Goal: Information Seeking & Learning: Learn about a topic

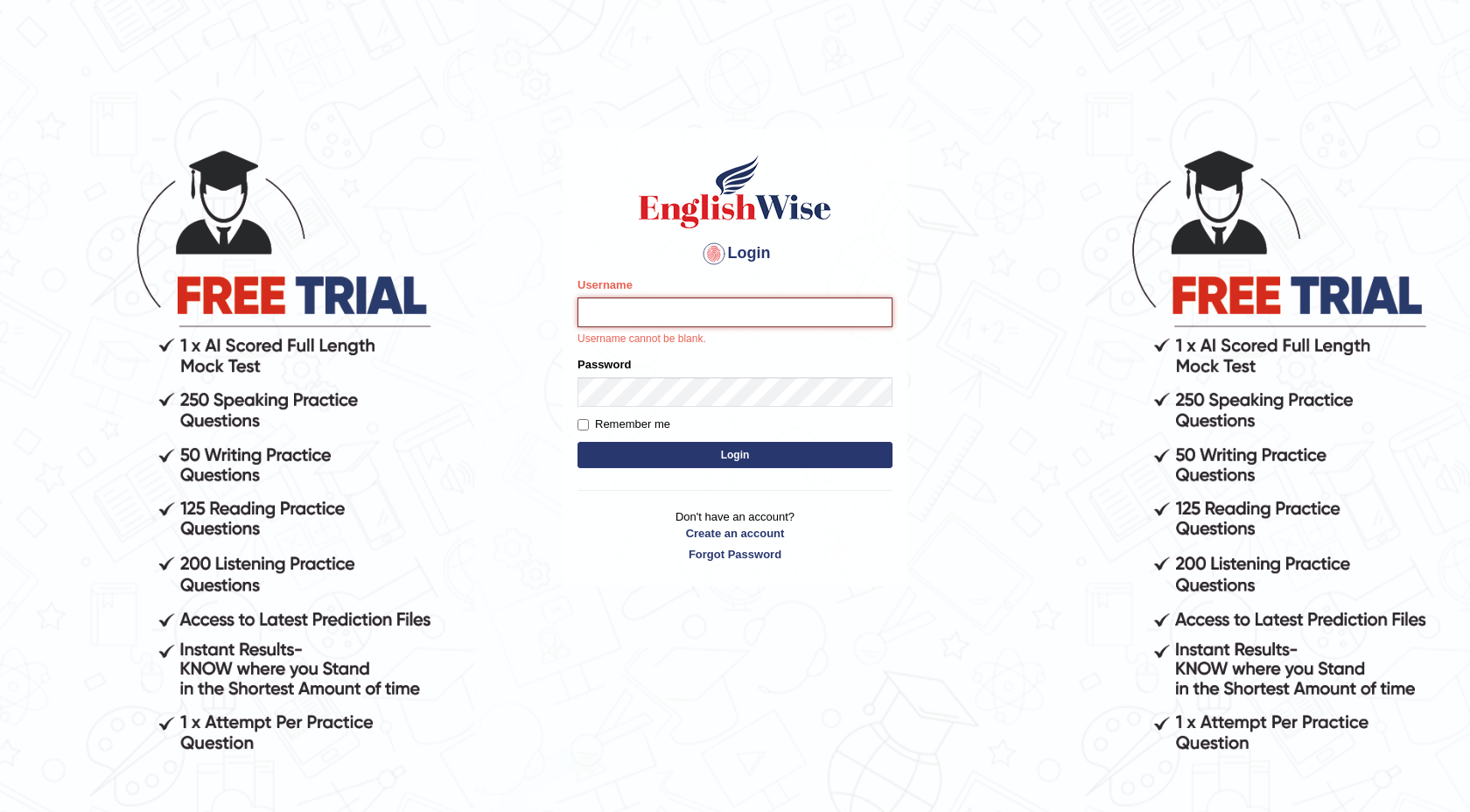
type input "isuruchinthaka"
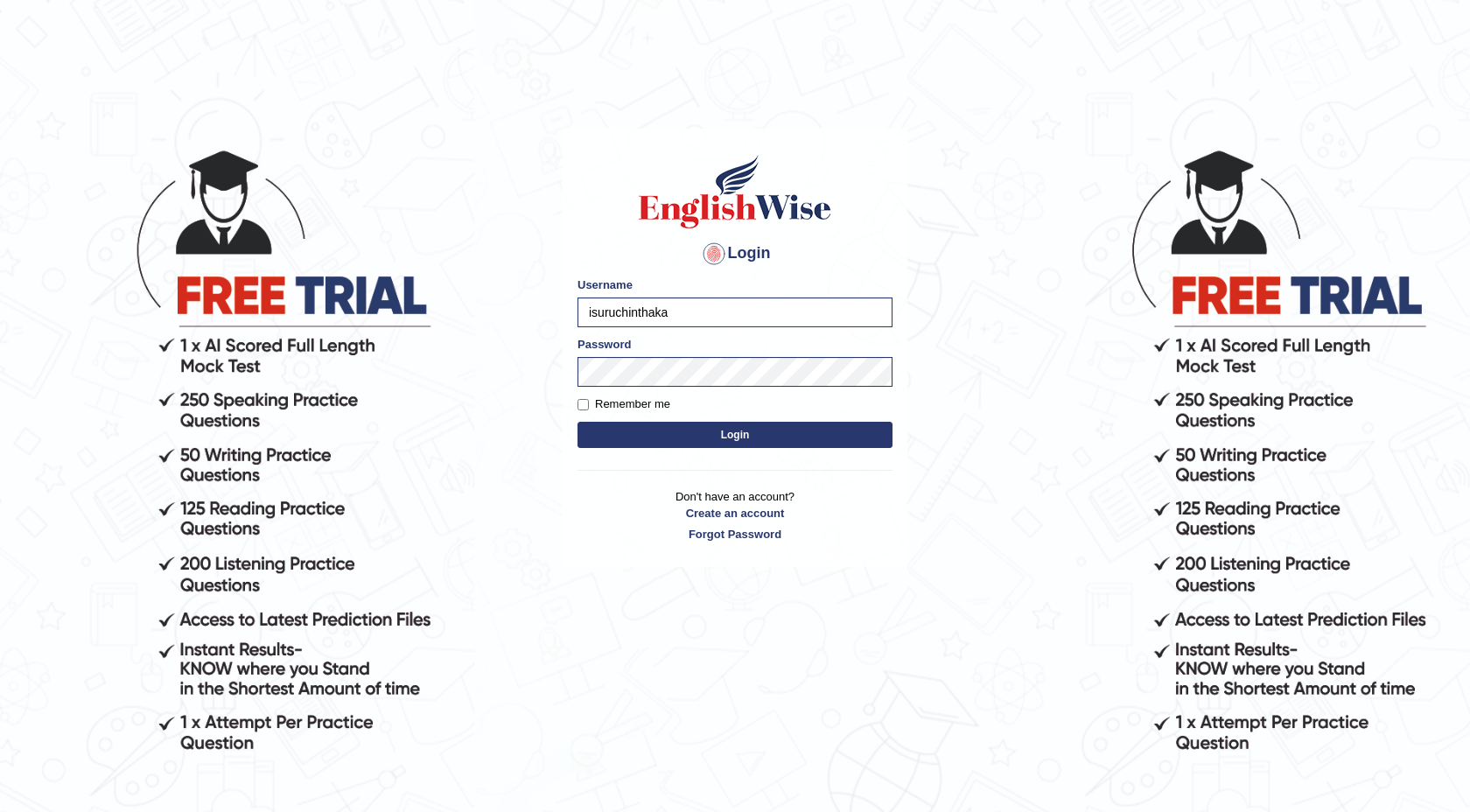
click at [690, 428] on button "Login" at bounding box center [735, 434] width 315 height 26
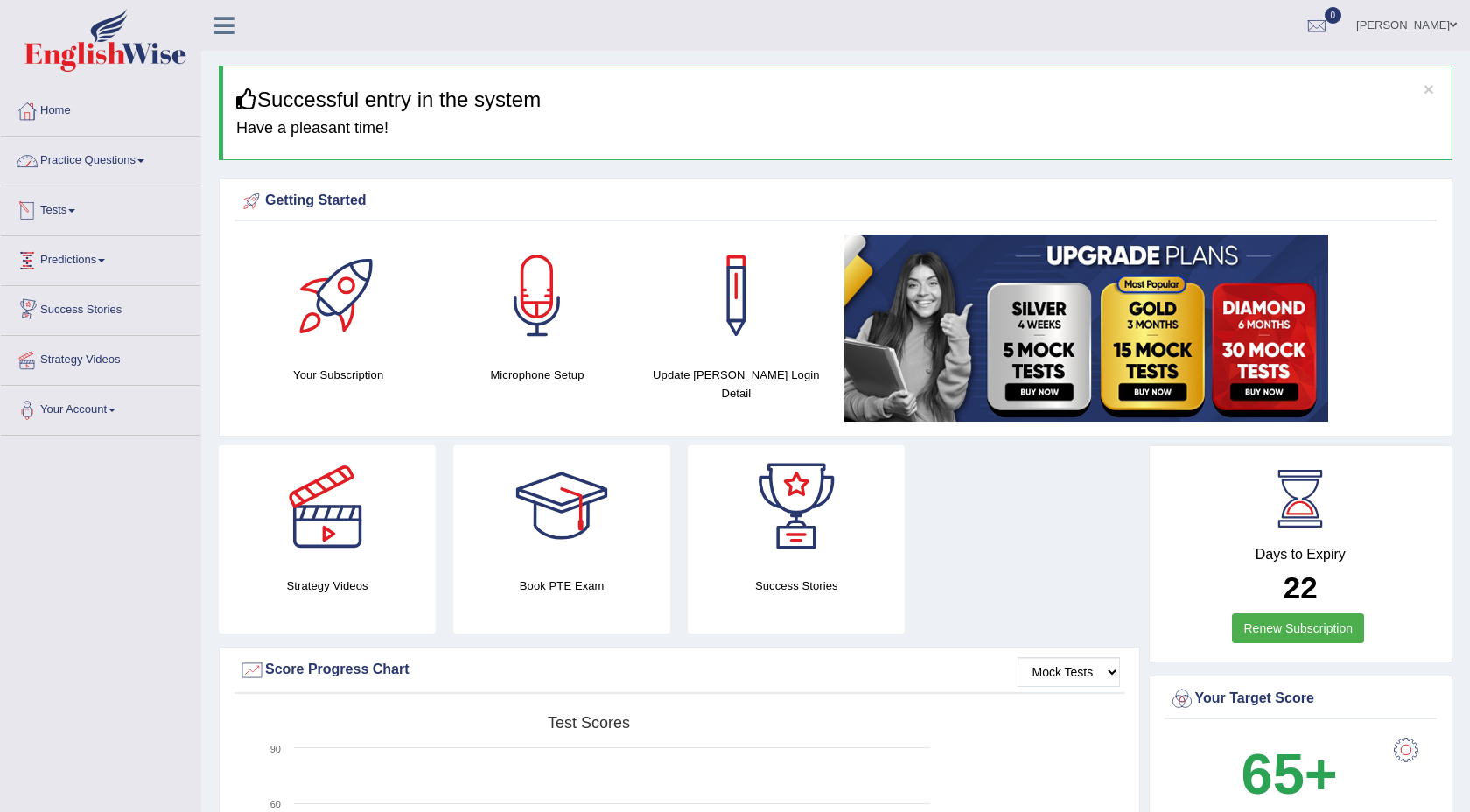
click at [133, 165] on link "Practice Questions" at bounding box center [101, 158] width 200 height 44
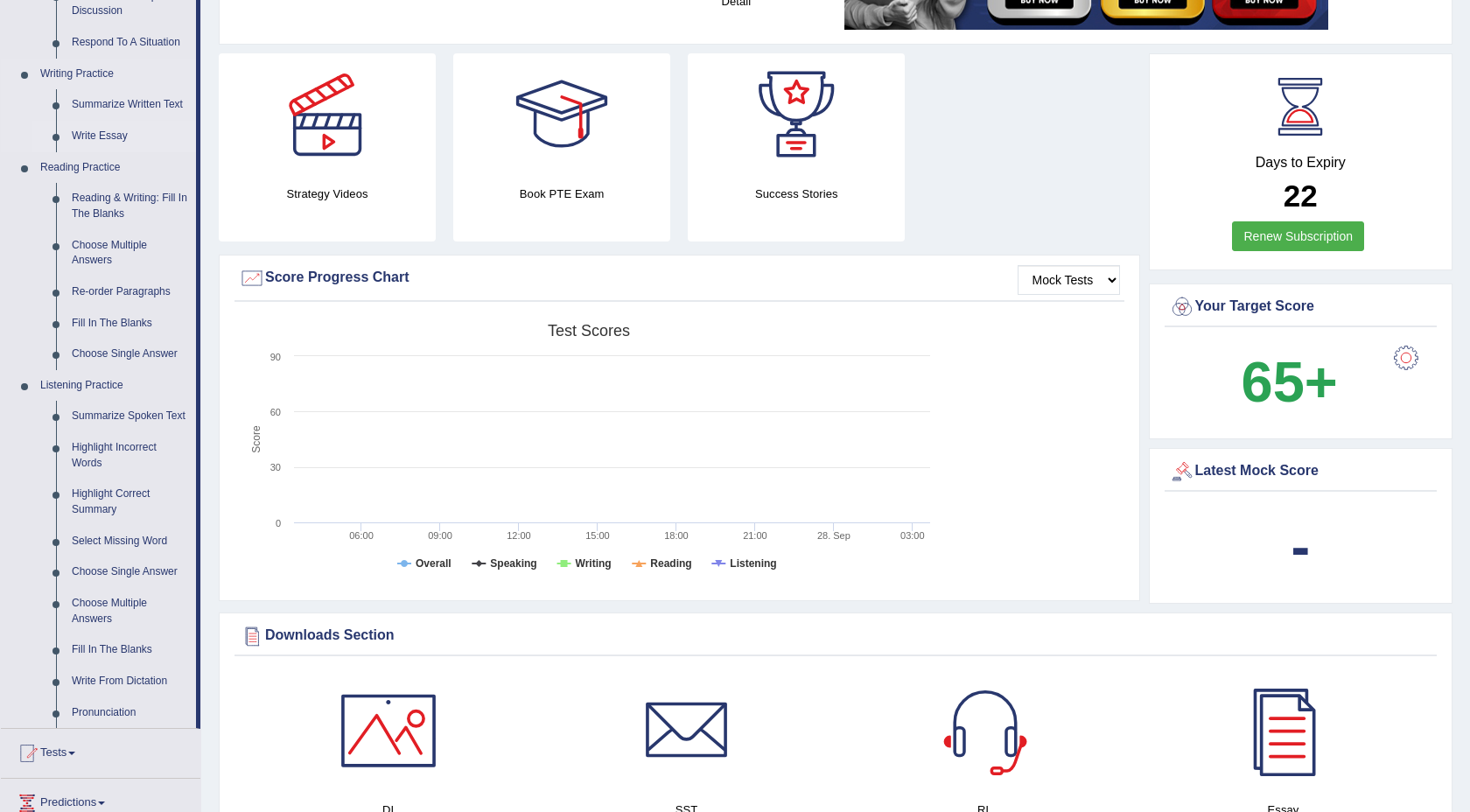
scroll to position [393, 0]
click at [123, 418] on link "Summarize Spoken Text" at bounding box center [131, 415] width 133 height 32
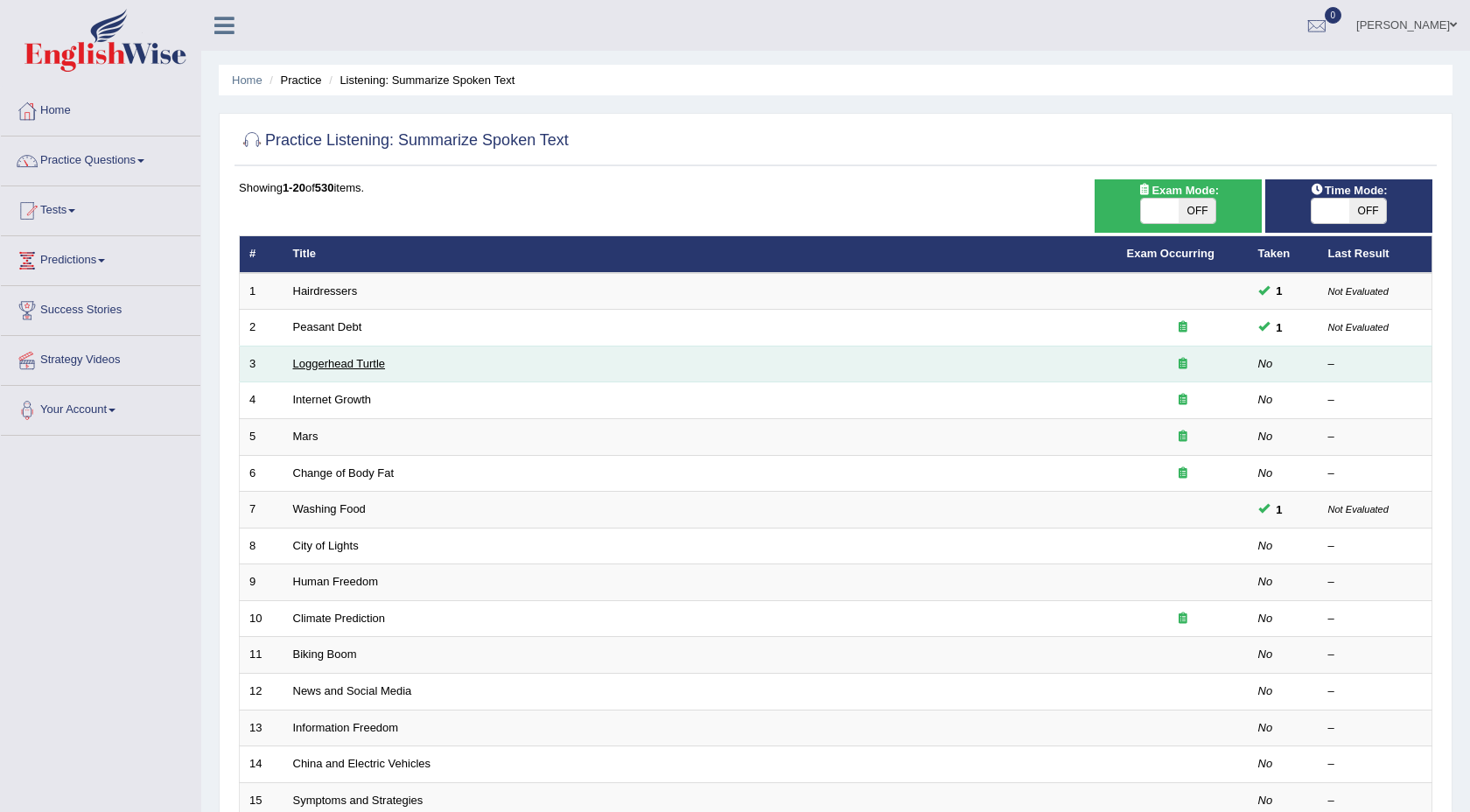
click at [328, 366] on link "Loggerhead Turtle" at bounding box center [339, 364] width 93 height 13
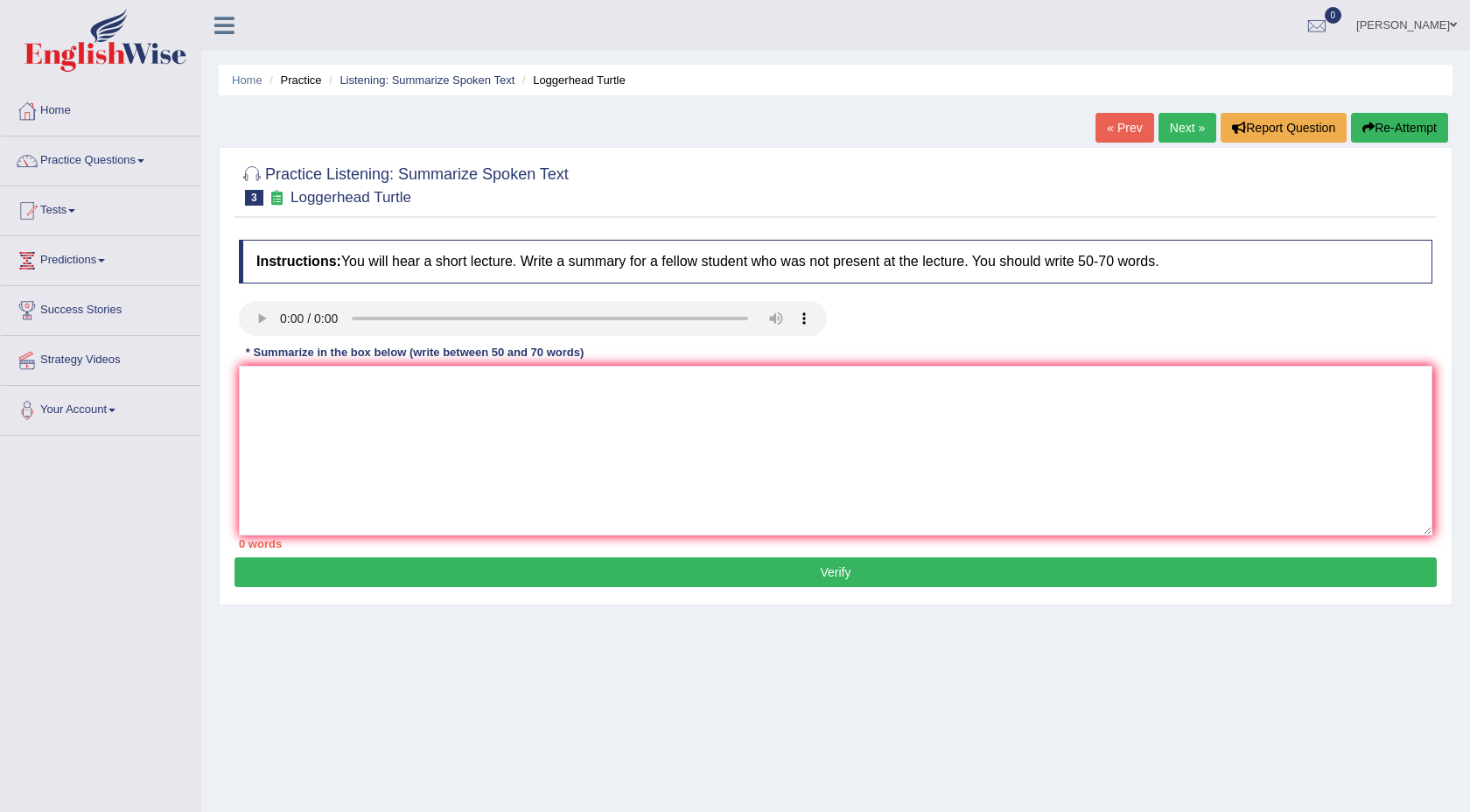
click at [973, 106] on div "Home Practice Listening: Summarize Spoken Text Loggerhead Turtle « Prev Next » …" at bounding box center [835, 437] width 1268 height 874
click at [296, 415] on textarea at bounding box center [835, 450] width 1193 height 170
click at [635, 386] on textarea "The speaker provide a comprehensive overview of loggerhead turtles,Highlighting…" at bounding box center [835, 450] width 1193 height 170
click at [655, 386] on textarea "The speaker provide a comprehensive overview of loggerhead turtles,Highlighting…" at bounding box center [835, 450] width 1193 height 170
click at [636, 387] on textarea "The speaker provide a comprehensive overview of loggerhead turtles, highlightin…" at bounding box center [835, 450] width 1193 height 170
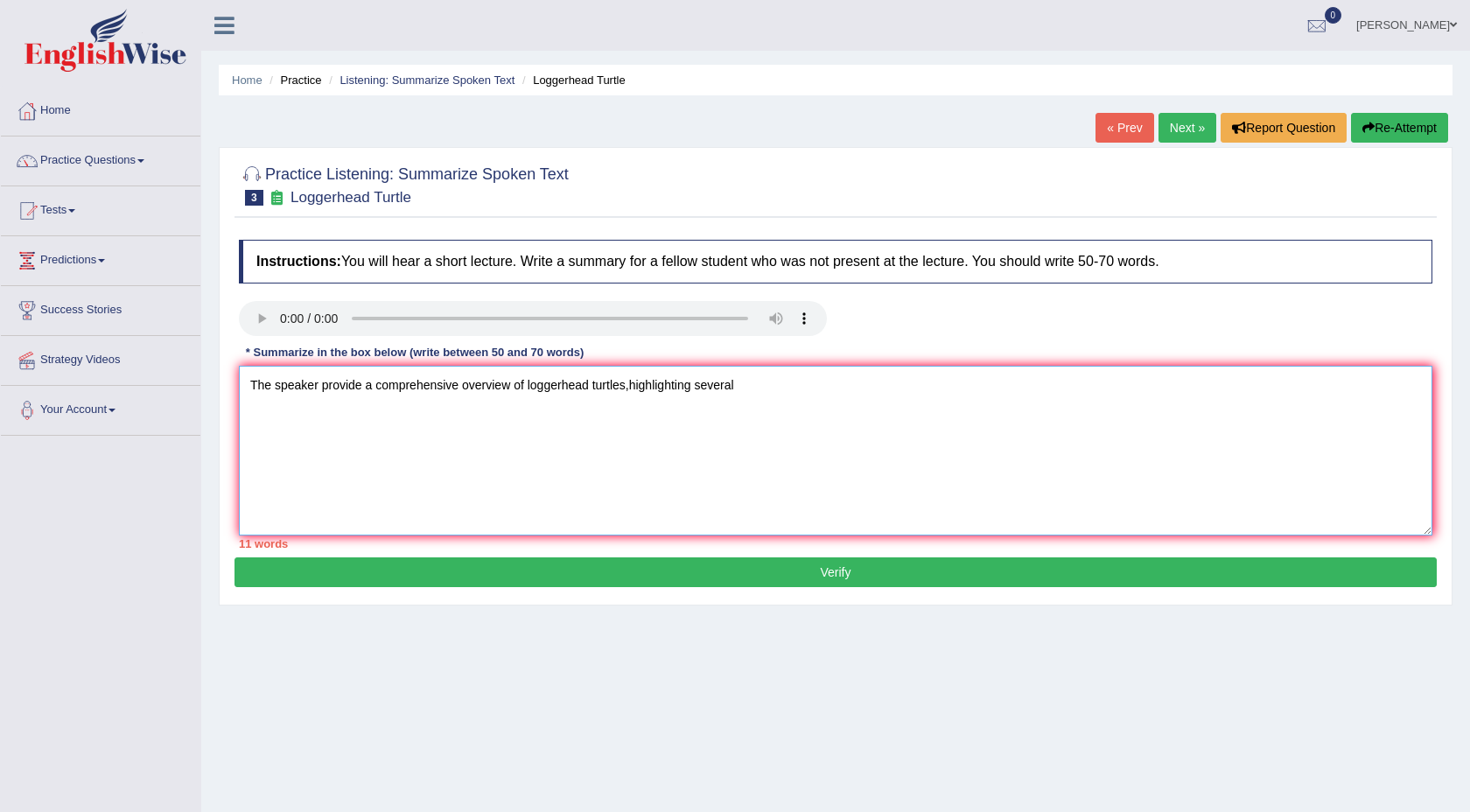
click at [749, 374] on textarea "The speaker provide a comprehensive overview of loggerhead turtles,highlighting…" at bounding box center [835, 450] width 1193 height 170
click at [332, 394] on textarea "The speaker provide a comprehensive overview of loggerhead turtles,highlighting…" at bounding box center [835, 450] width 1193 height 170
click at [338, 390] on textarea "The speaker provide a comprehensive overview of loggerhead turtles,highlighting…" at bounding box center [835, 450] width 1193 height 170
click at [336, 402] on textarea "The speaker provide a comprehensive overview of loggerhead turtles,highlighting…" at bounding box center [835, 450] width 1193 height 170
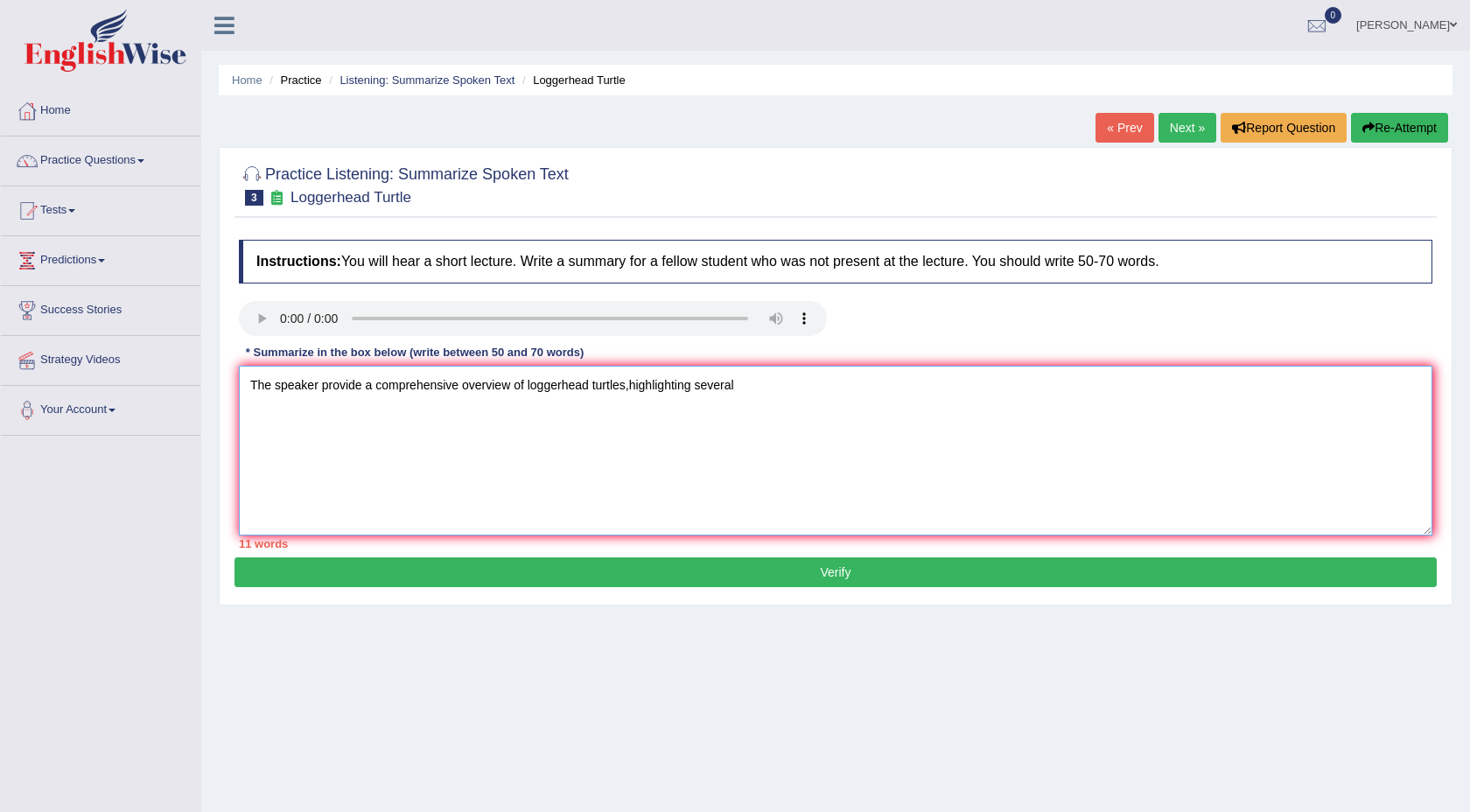
click at [342, 387] on textarea "The speaker provide a comprehensive overview of loggerhead turtles,highlighting…" at bounding box center [835, 450] width 1193 height 170
click at [776, 391] on textarea "The speaker provide a comprehensive overview of loggerhead turtles,highlighting…" at bounding box center [835, 450] width 1193 height 170
click at [830, 389] on textarea "The speaker provide a comprehensive overview of loggerhead turtles,highlighting…" at bounding box center [835, 450] width 1193 height 170
click at [884, 383] on textarea "The speaker provide a comprehensive overview of loggerhead turtles,highlighting…" at bounding box center [835, 450] width 1193 height 170
type textarea "The speaker provide a comprehensive overview of loggerhead turtles,highlighting…"
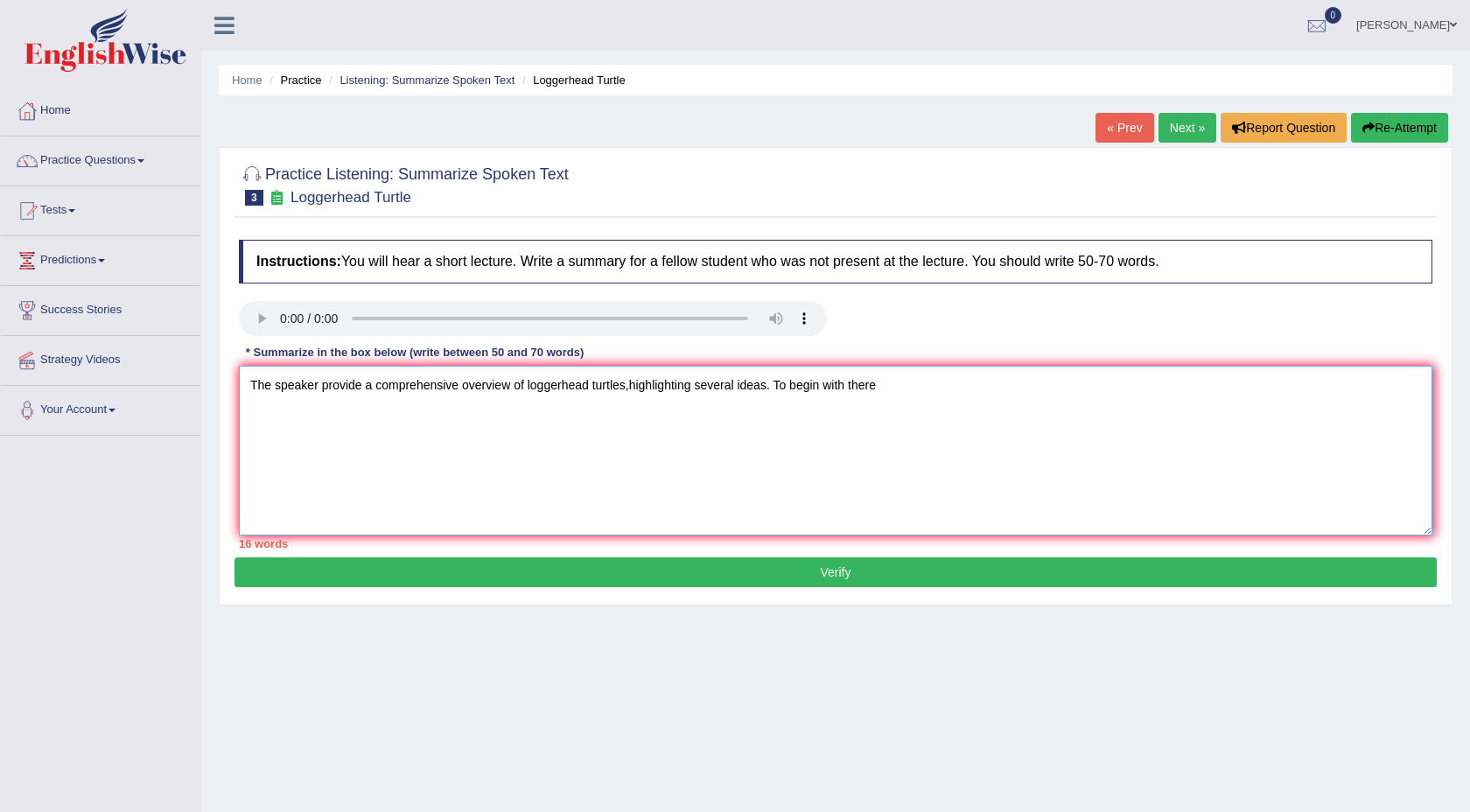
click at [895, 393] on textarea "The speaker provide a comprehensive overview of loggerhead turtles,highlighting…" at bounding box center [835, 450] width 1193 height 170
click at [1311, 397] on textarea "The speaker provide a comprehensive overview of loggerhead turtles,highlighting…" at bounding box center [835, 450] width 1193 height 170
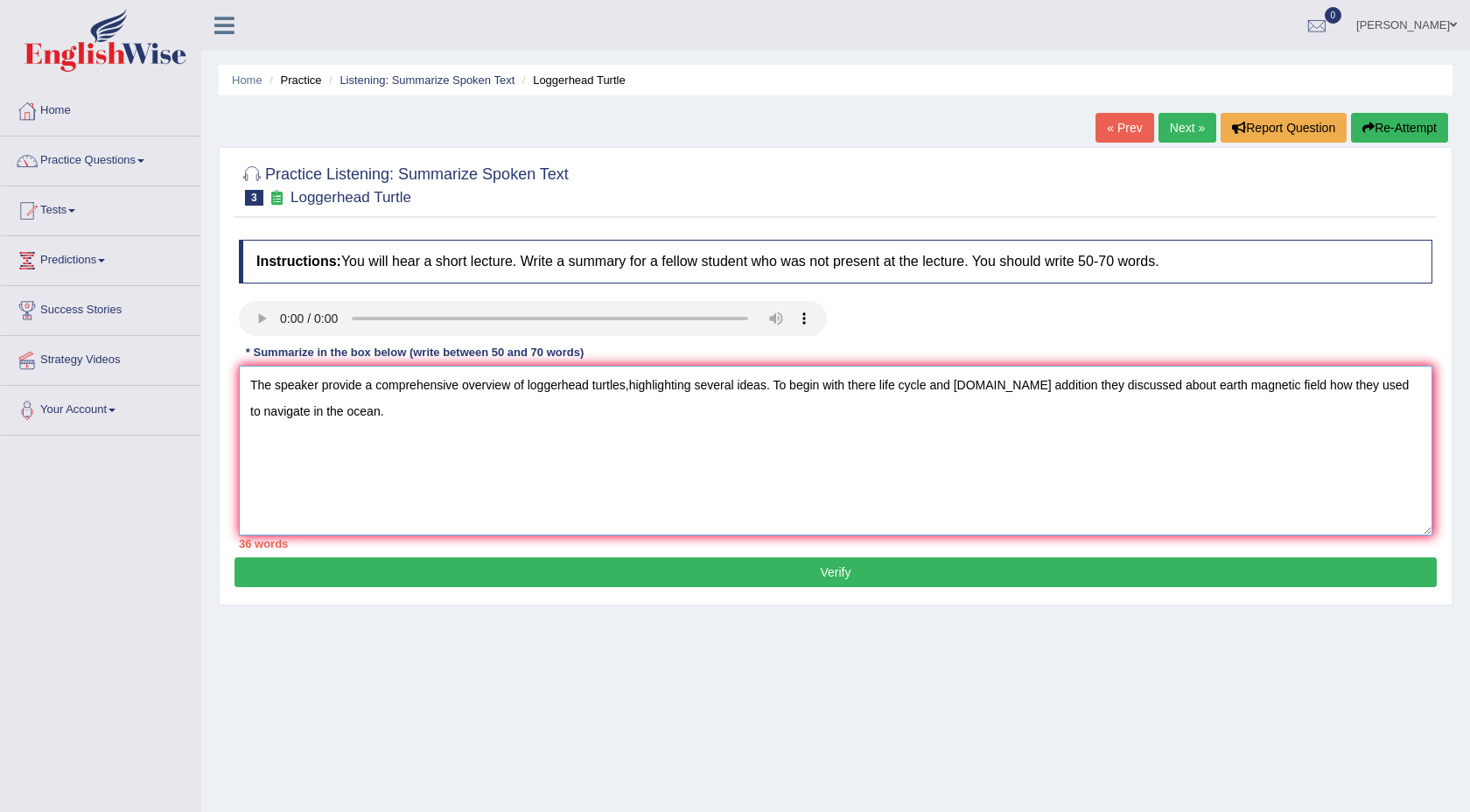
click at [360, 383] on textarea "The speaker provide a comprehensive overview of loggerhead turtles,highlighting…" at bounding box center [835, 450] width 1193 height 170
click at [379, 422] on textarea "The speaker provided a comprehensive overview of loggerhead turtles,highlightin…" at bounding box center [835, 450] width 1193 height 170
click at [641, 387] on textarea "The speaker provided a comprehensive overview of loggerhead turtles,highlightin…" at bounding box center [835, 450] width 1193 height 170
click at [783, 538] on div "36 words" at bounding box center [835, 543] width 1193 height 16
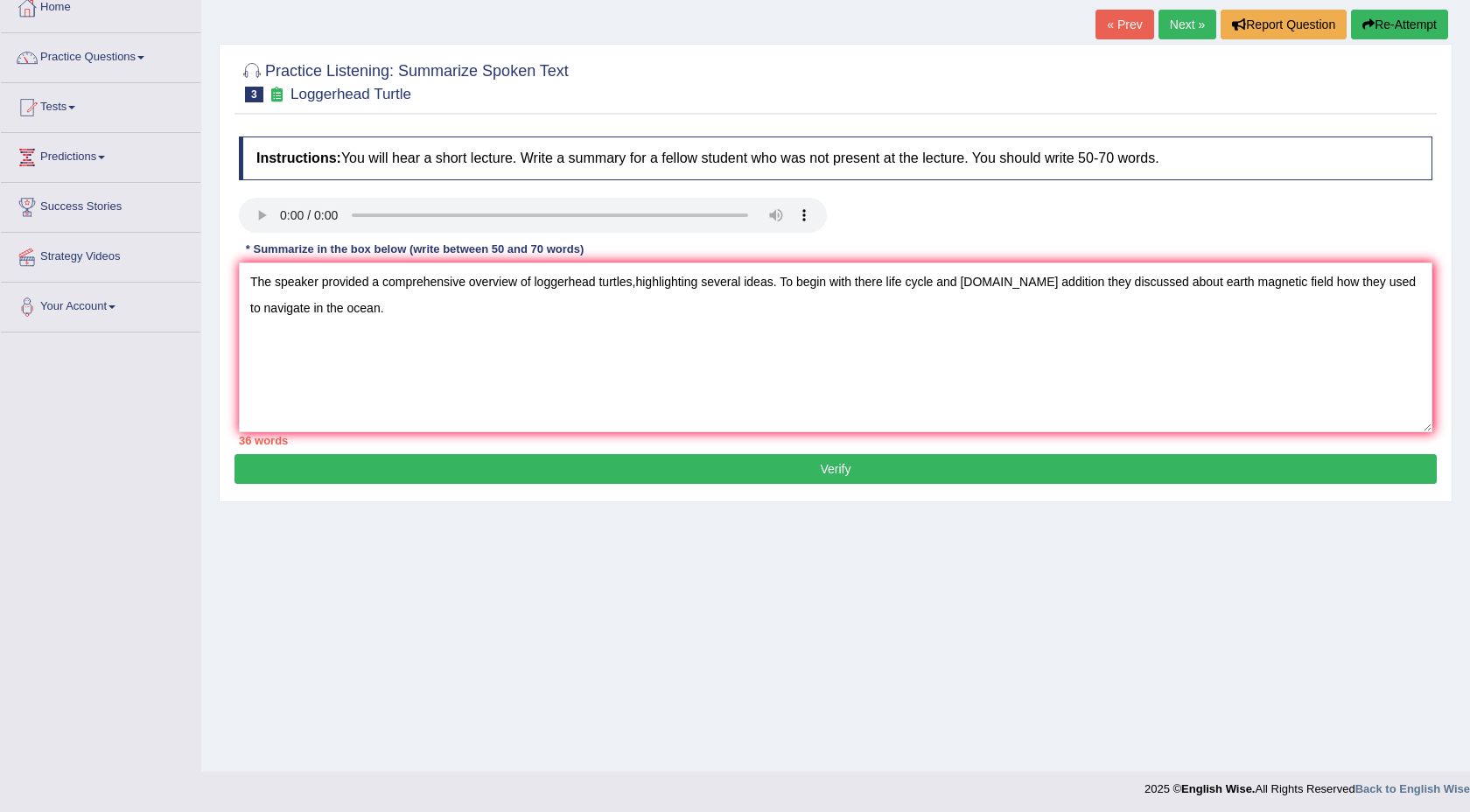
scroll to position [107, 0]
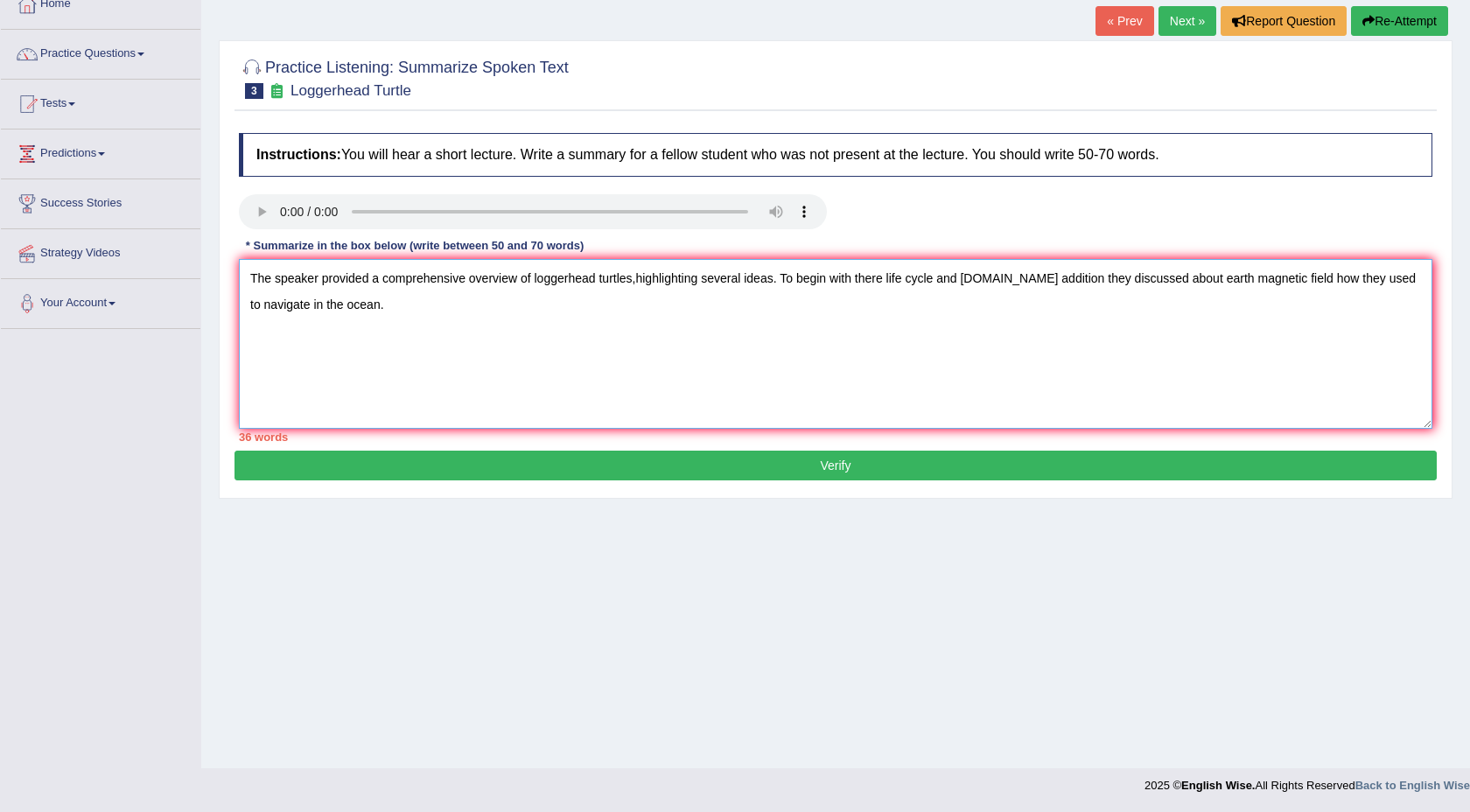
click at [641, 280] on textarea "The speaker provided a comprehensive overview of loggerhead turtles,highlightin…" at bounding box center [835, 344] width 1193 height 170
click at [714, 363] on textarea "The speaker provided a comprehensive overview of loggerhead turtles, highlighti…" at bounding box center [835, 344] width 1193 height 170
click at [855, 284] on textarea "The speaker provided a comprehensive overview of loggerhead turtles, highlighti…" at bounding box center [835, 344] width 1193 height 170
click at [772, 369] on textarea "The speaker provided a comprehensive overview of loggerhead turtles, highlighti…" at bounding box center [835, 344] width 1193 height 170
click at [884, 282] on textarea "The speaker provided a comprehensive overview of loggerhead turtles, highlighti…" at bounding box center [835, 344] width 1193 height 170
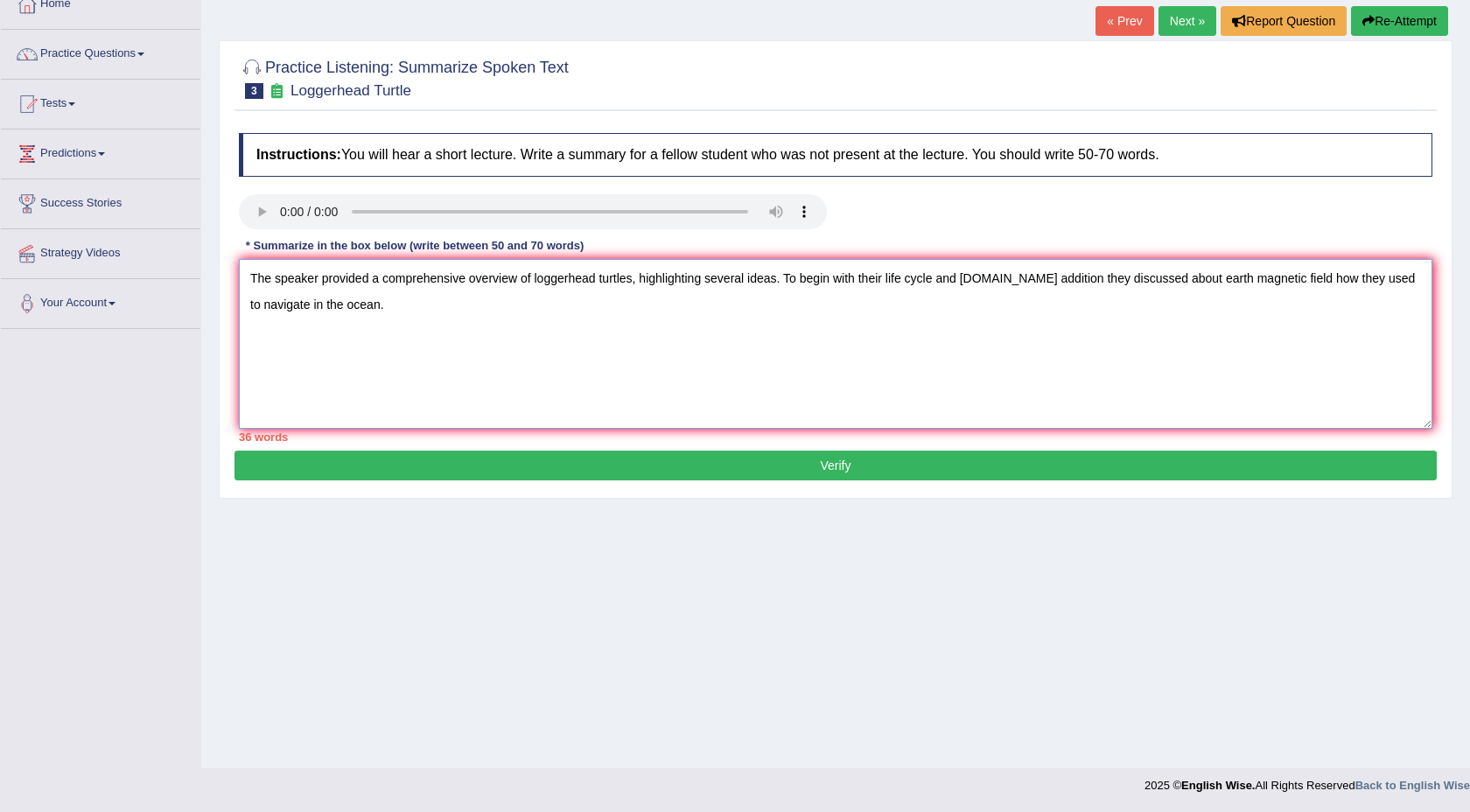
click at [1026, 285] on textarea "The speaker provided a comprehensive overview of loggerhead turtles, highlighti…" at bounding box center [835, 344] width 1193 height 170
type textarea "The speaker provided a comprehensive overview of loggerhead turtles, highlighti…"
click at [989, 472] on button "Verify" at bounding box center [835, 465] width 1202 height 30
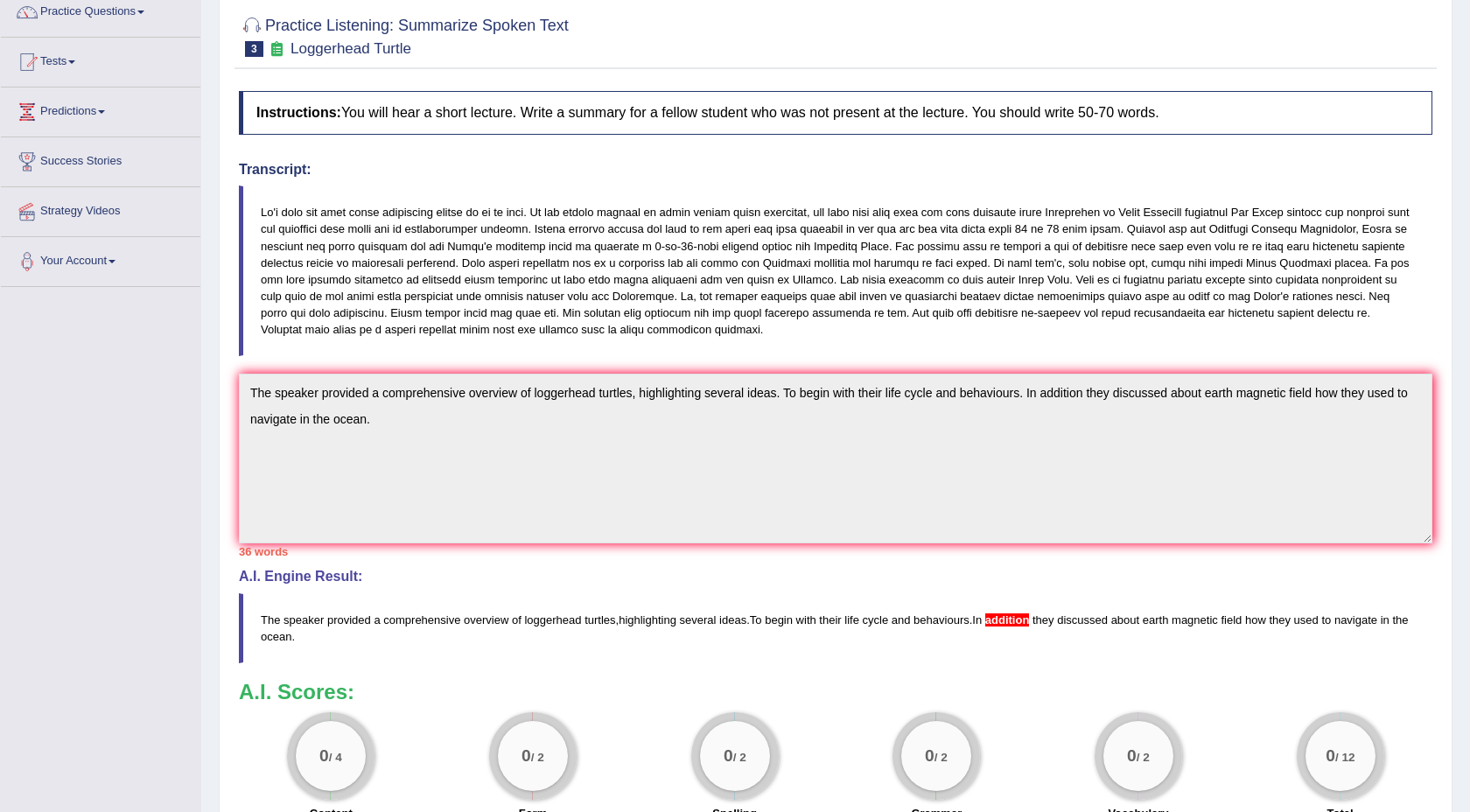
scroll to position [0, 0]
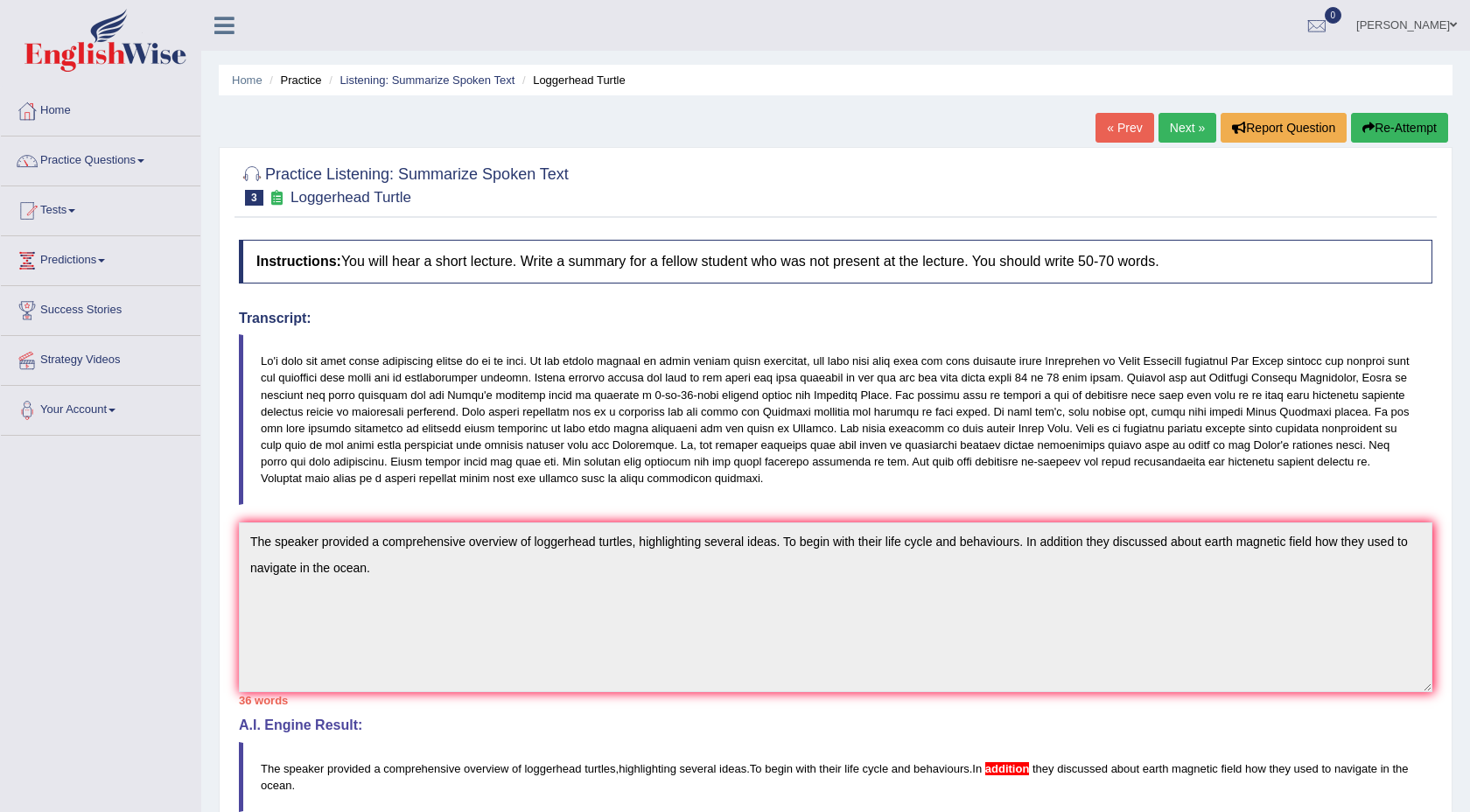
click at [1167, 132] on link "Next »" at bounding box center [1187, 128] width 58 height 30
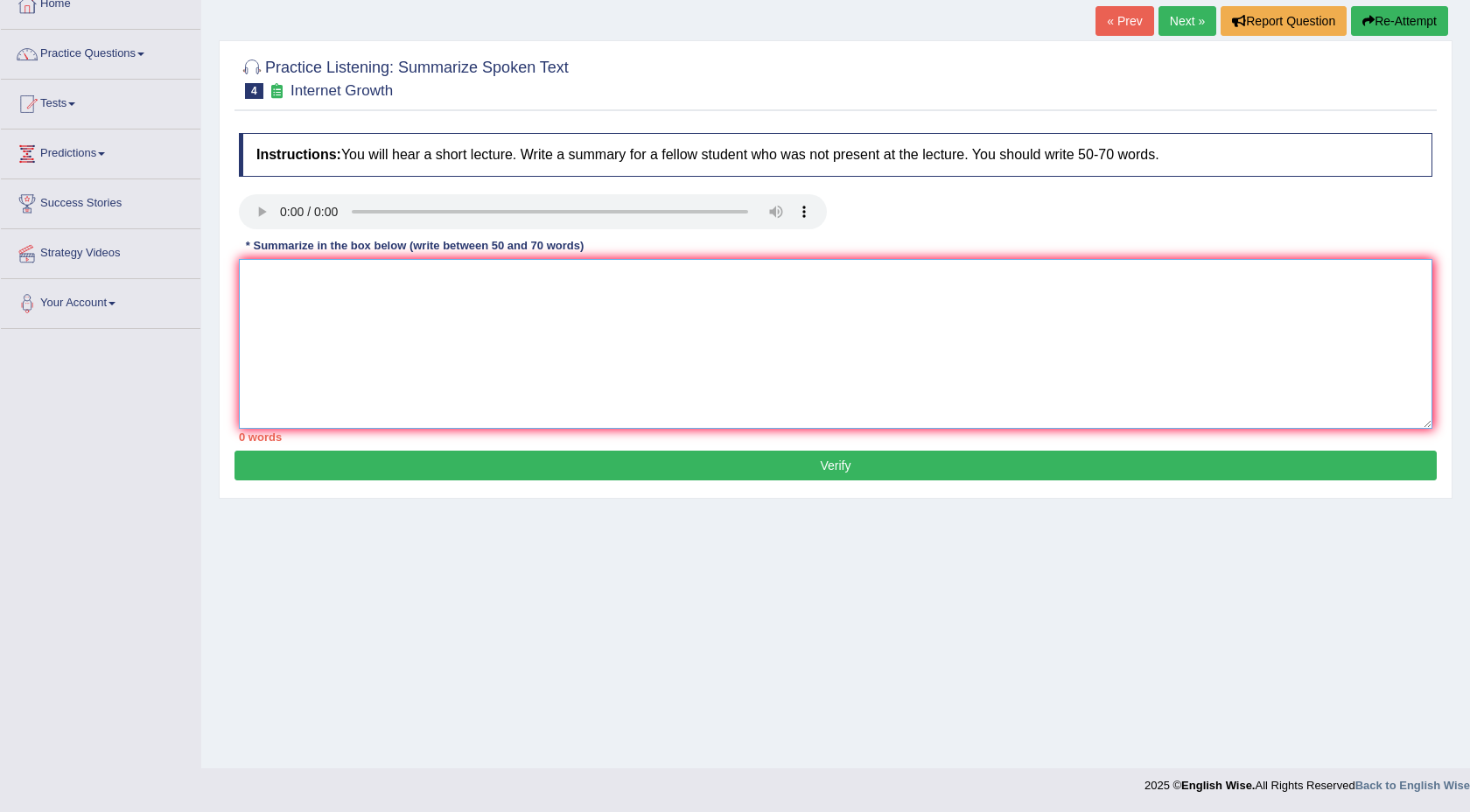
click at [391, 274] on textarea at bounding box center [835, 344] width 1193 height 170
click at [313, 280] on textarea "The [PERSON_NAME] provided the comprehensive overview of internet growth" at bounding box center [835, 344] width 1193 height 170
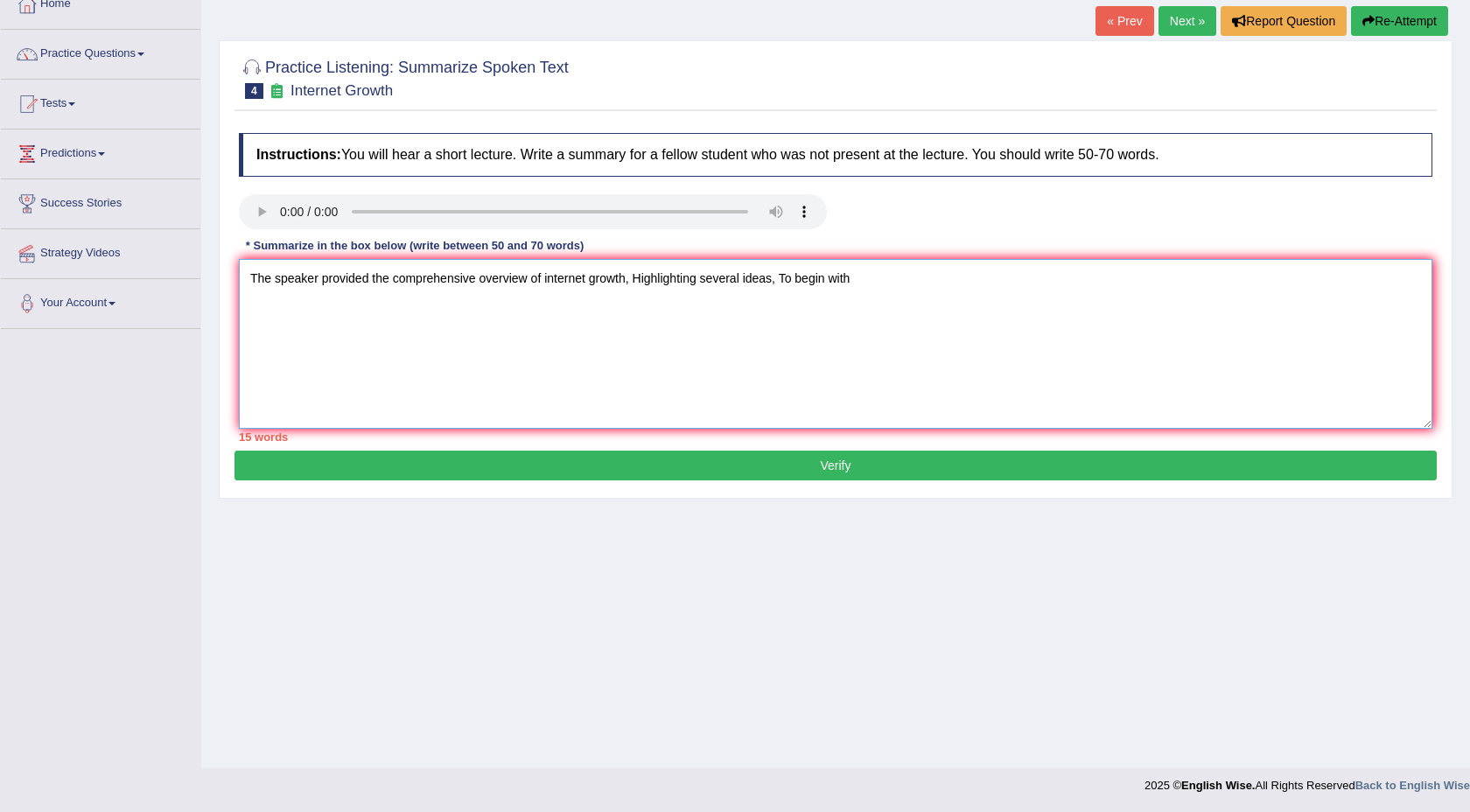
click at [419, 284] on textarea "The speaker provided the comprehensive overview of internet growth, Highlightin…" at bounding box center [835, 344] width 1193 height 170
click at [270, 331] on textarea "The speaker provided the comprehensive overview of internet growth, Highlightin…" at bounding box center [835, 344] width 1193 height 170
click at [905, 278] on textarea "The speaker provided the comprehensive overview of internet growth, Highlightin…" at bounding box center [835, 344] width 1193 height 170
click at [952, 280] on textarea "The speaker provided the comprehensive overview of internet growth, Highlightin…" at bounding box center [835, 344] width 1193 height 170
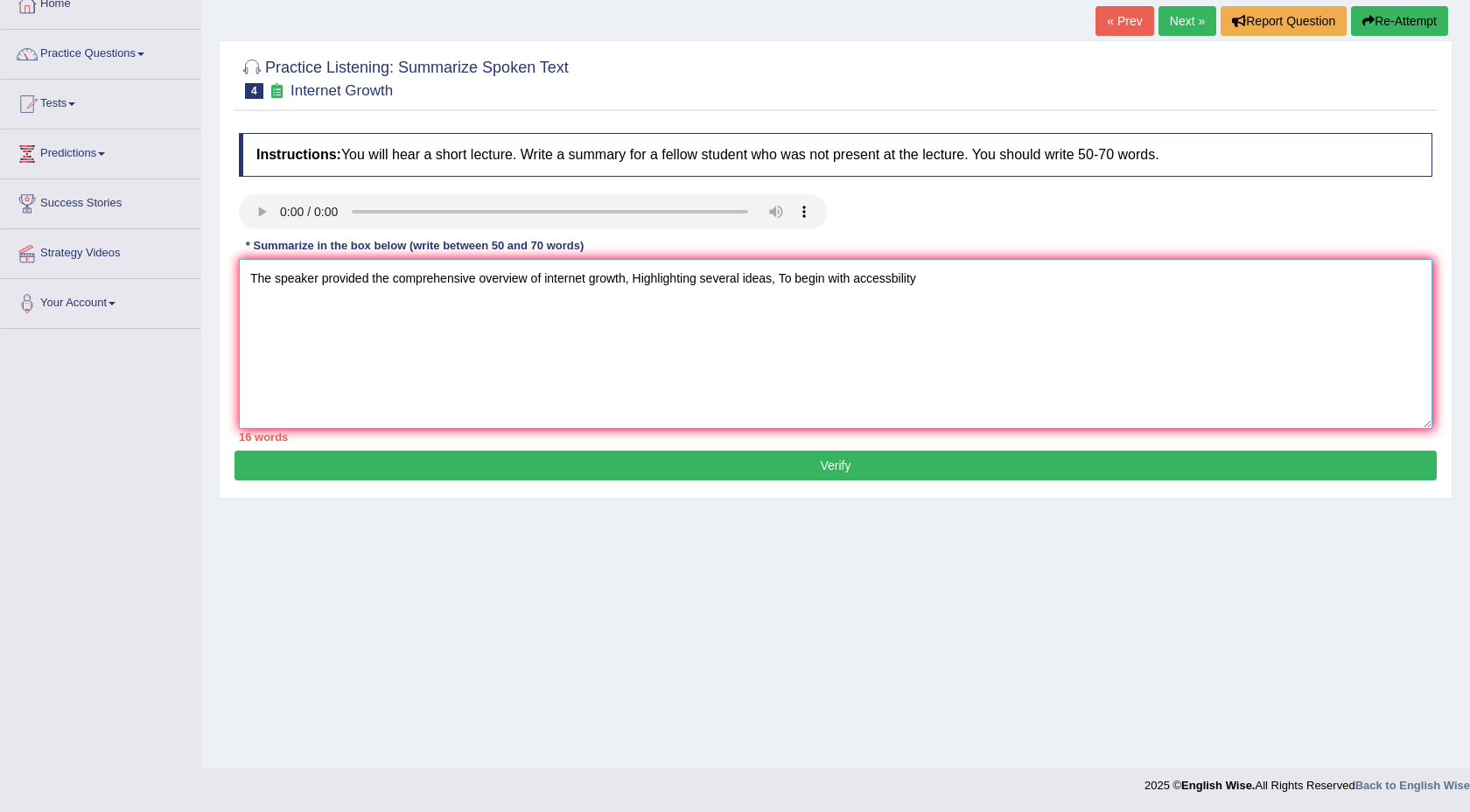
click at [858, 278] on textarea "The speaker provided the comprehensive overview of internet growth, Highlightin…" at bounding box center [835, 344] width 1193 height 170
click at [1057, 282] on textarea "The speaker provided the comprehensive overview of internet growth, Highlightin…" at bounding box center [835, 344] width 1193 height 170
click at [1043, 280] on textarea "The speaker provided the comprehensive overview of internet growth, Highlightin…" at bounding box center [835, 344] width 1193 height 170
click at [1188, 280] on textarea "The speaker provided the comprehensive overview of internet growth, Highlightin…" at bounding box center [835, 344] width 1193 height 170
click at [1353, 275] on textarea "The speaker provided the comprehensive overview of internet growth, Highlightin…" at bounding box center [835, 344] width 1193 height 170
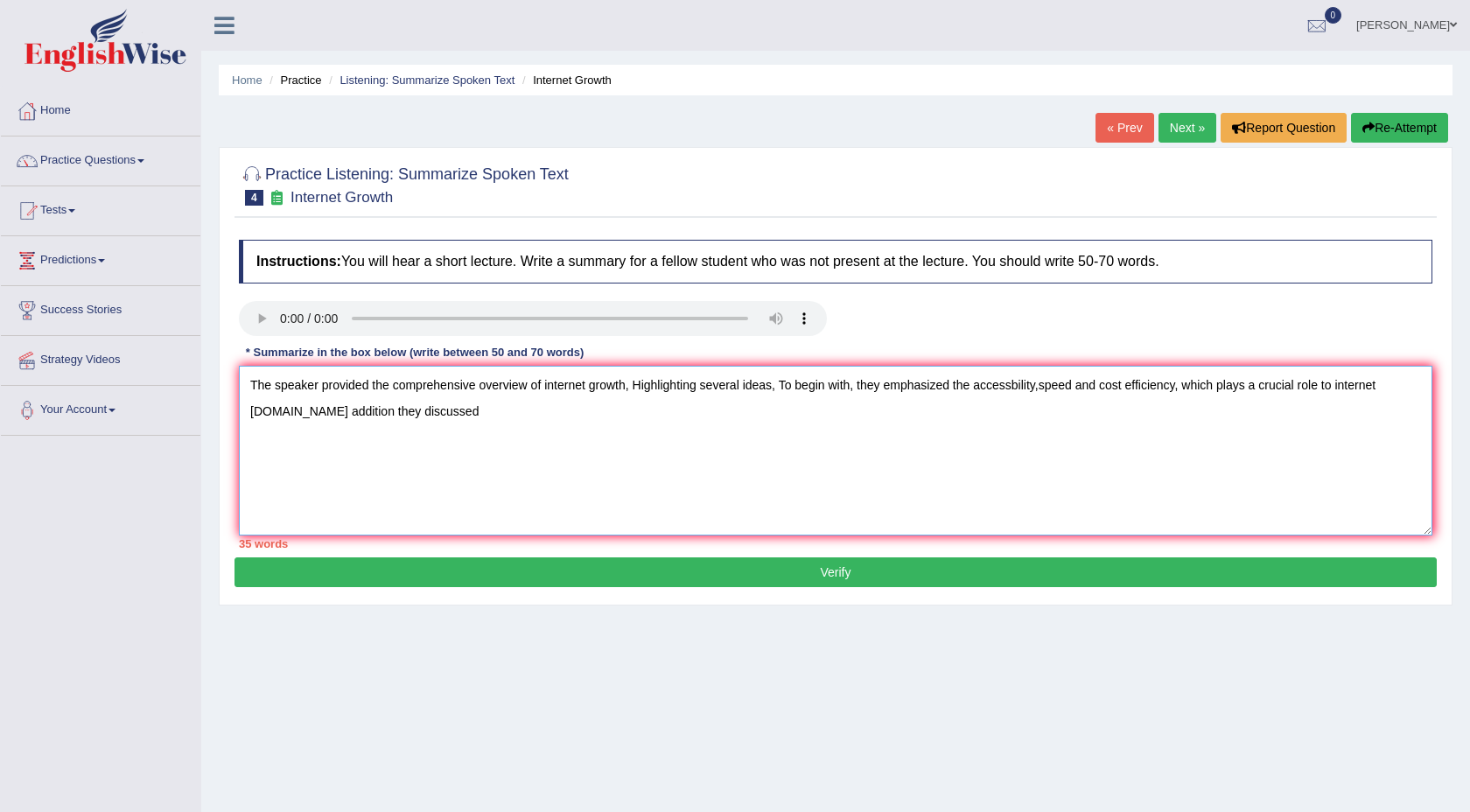
click at [445, 422] on textarea "The speaker provided the comprehensive overview of internet growth, Highlightin…" at bounding box center [835, 450] width 1193 height 170
click at [752, 412] on textarea "The speaker provided the comprehensive overview of internet growth, Highlightin…" at bounding box center [835, 450] width 1193 height 170
click at [939, 410] on textarea "The speaker provided the comprehensive overview of internet growth, Highlightin…" at bounding box center [835, 450] width 1193 height 170
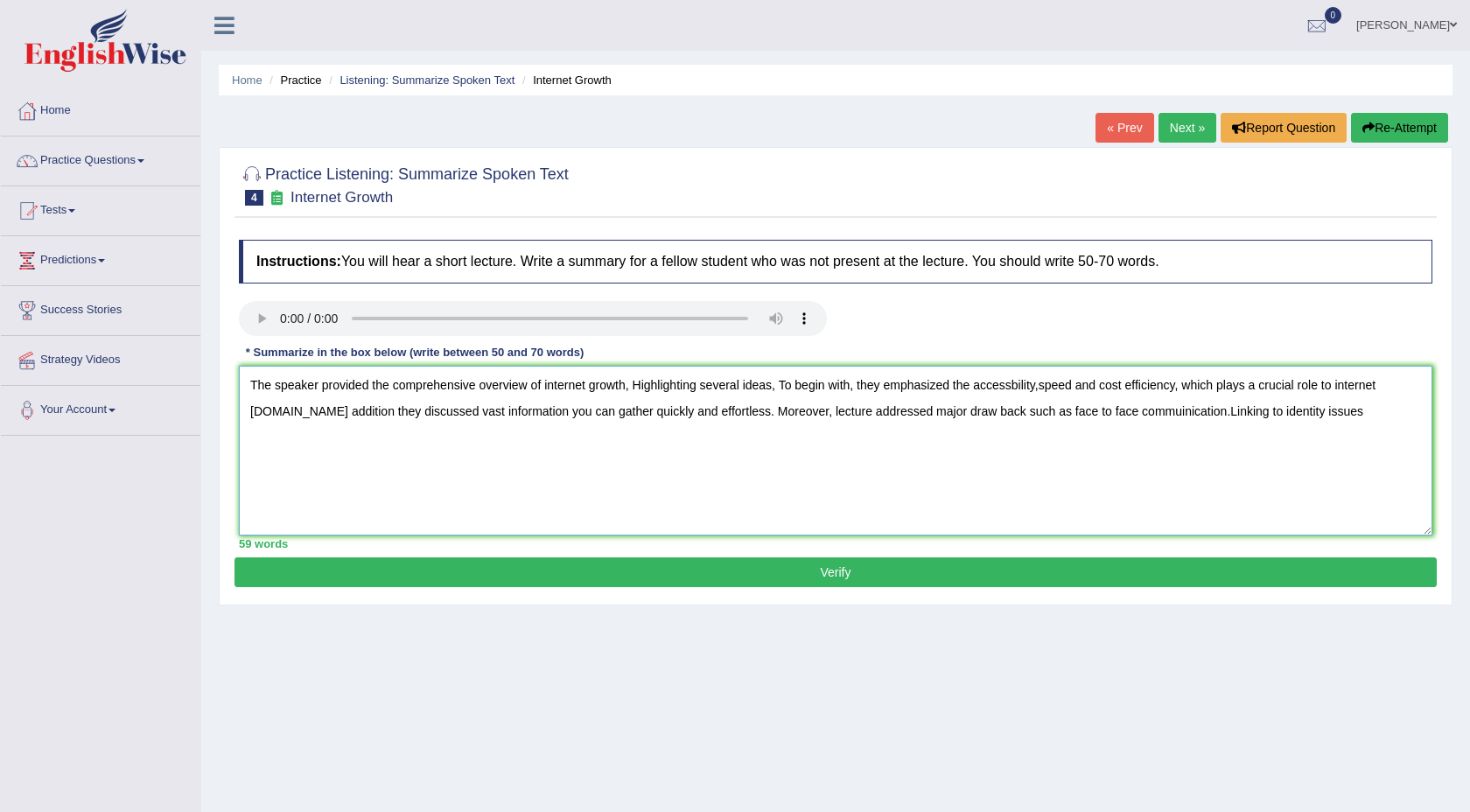
click at [1195, 409] on textarea "The speaker provided the comprehensive overview of internet growth, Highlightin…" at bounding box center [835, 450] width 1193 height 170
click at [1363, 401] on textarea "The speaker provided the comprehensive overview of internet growth, Highlightin…" at bounding box center [835, 450] width 1193 height 170
click at [730, 412] on textarea "The speaker provided the comprehensive overview of internet growth, Highlightin…" at bounding box center [835, 450] width 1193 height 170
click at [729, 414] on textarea "The speaker provided the comprehensive overview of internet growth, Highlightin…" at bounding box center [835, 450] width 1193 height 170
type textarea "The speaker provided the comprehensive overview of internet growth, Highlightin…"
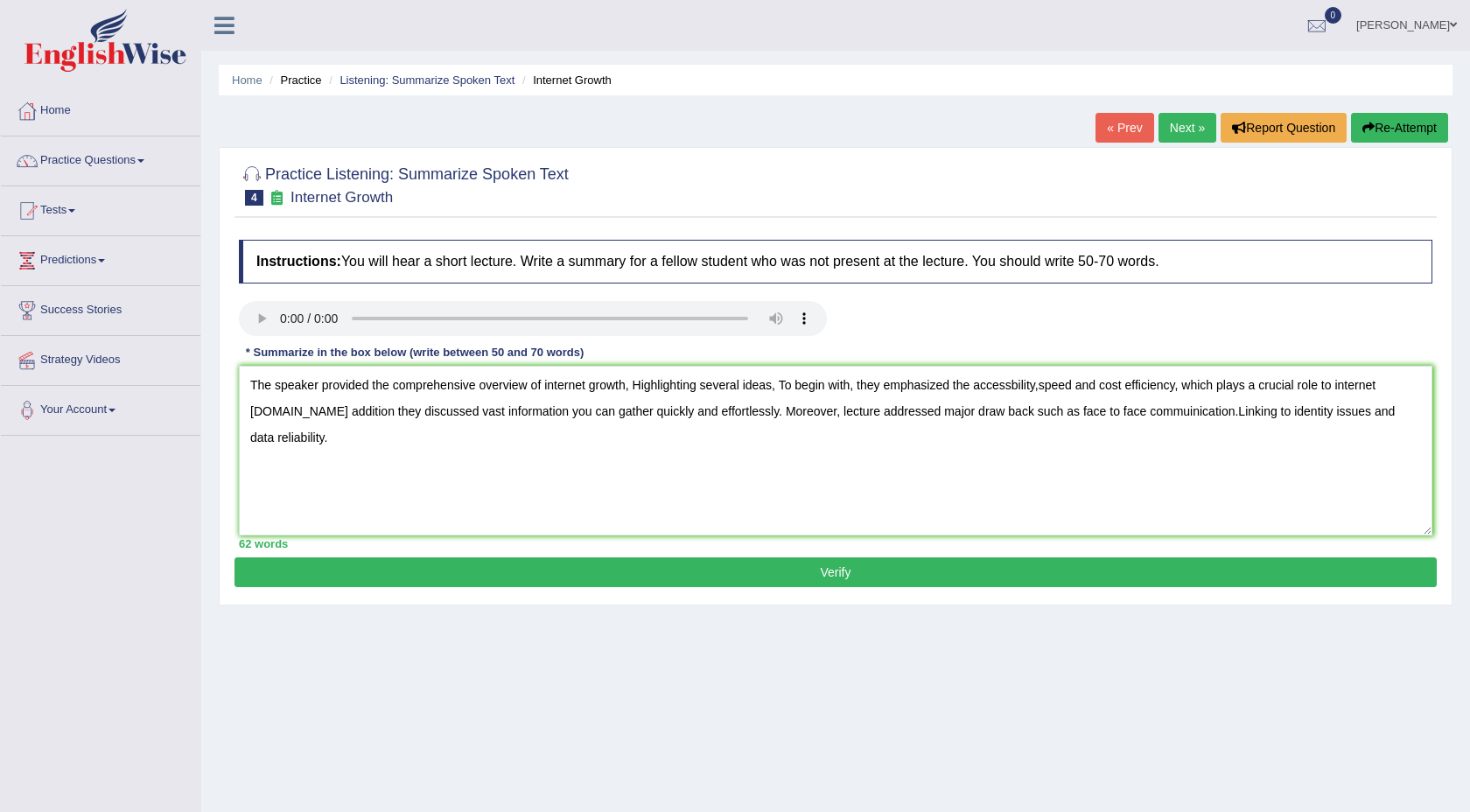
click at [866, 577] on button "Verify" at bounding box center [835, 571] width 1202 height 30
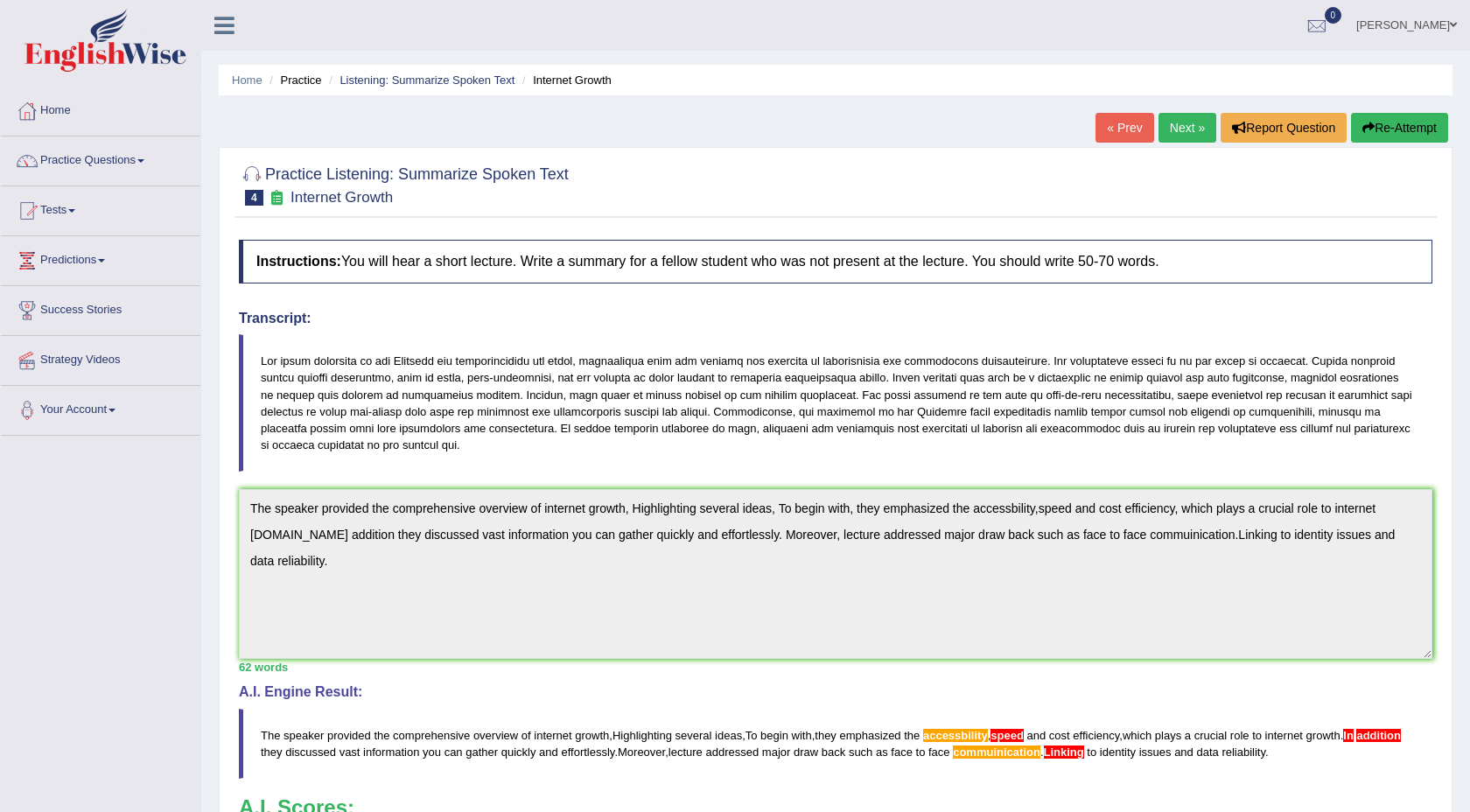
click at [1176, 114] on link "Next »" at bounding box center [1187, 128] width 58 height 30
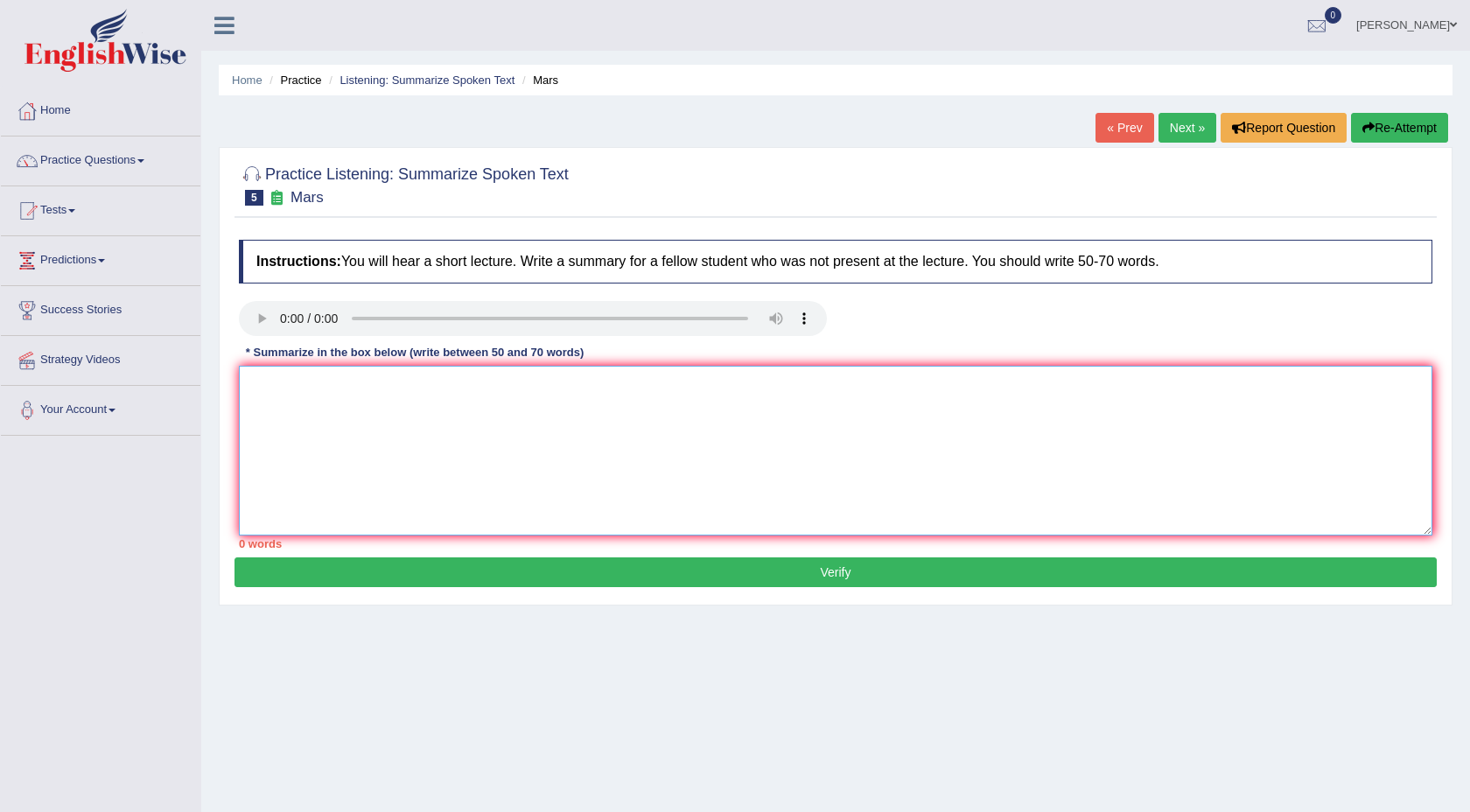
click at [320, 401] on textarea at bounding box center [835, 450] width 1193 height 170
click at [321, 400] on textarea at bounding box center [835, 450] width 1193 height 170
click at [566, 385] on textarea "The speaker provided a comprehensive overview of Mars,highlighting several ideas" at bounding box center [835, 450] width 1193 height 170
click at [735, 379] on textarea "The speaker provided a comprehensive overview of Mars, highlighting several ide…" at bounding box center [835, 450] width 1193 height 170
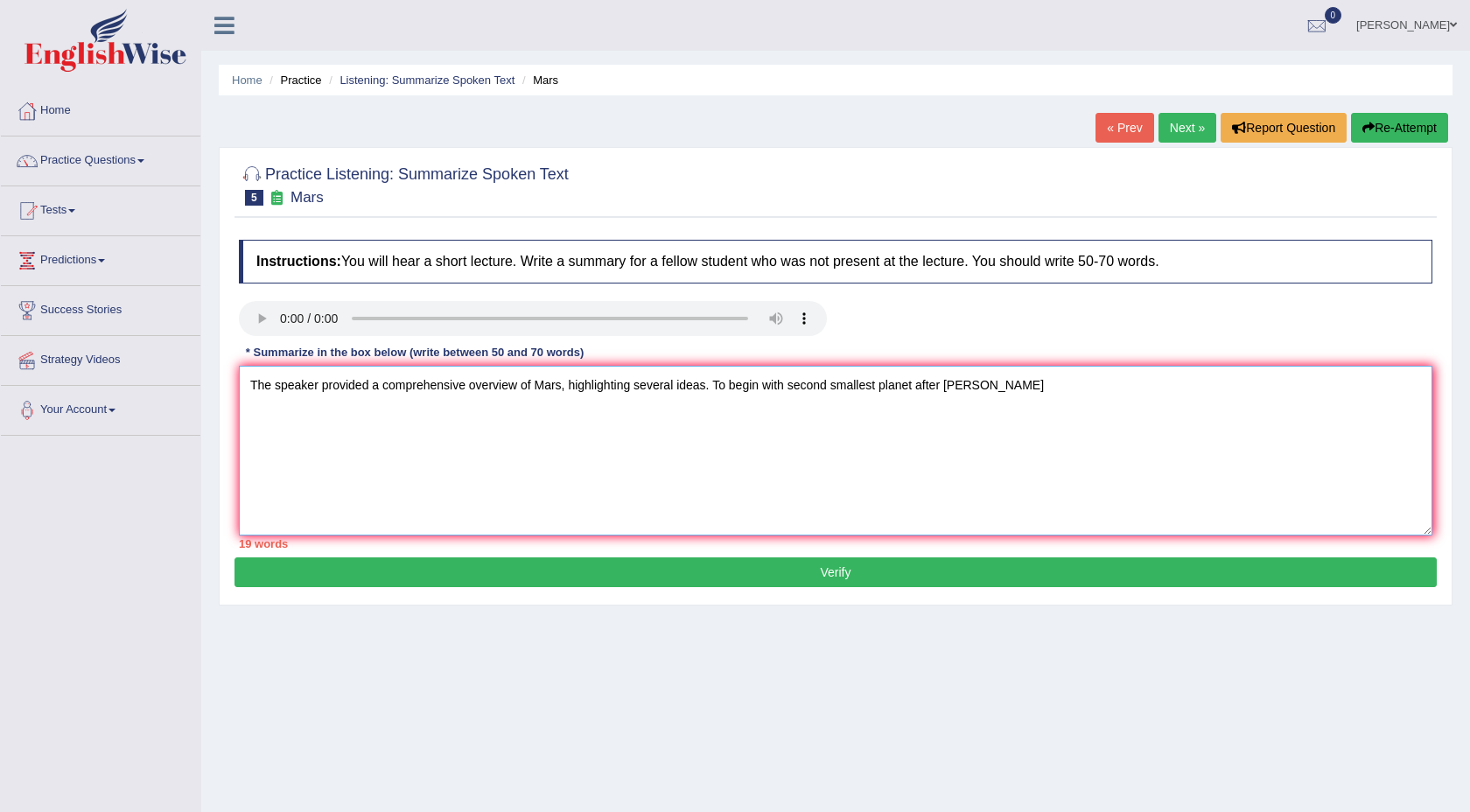
click at [790, 386] on textarea "The speaker provided a comprehensive overview of Mars, highlighting several ide…" at bounding box center [835, 450] width 1193 height 170
click at [1101, 387] on textarea "The speaker provided a comprehensive overview of Mars, highlighting several ide…" at bounding box center [835, 450] width 1193 height 170
click at [888, 390] on textarea "The speaker provided a comprehensive overview of Mars, highlighting several ide…" at bounding box center [835, 450] width 1193 height 170
click at [858, 466] on textarea "The speaker provided a comprehensive overview of Mars, highlighting several ide…" at bounding box center [835, 450] width 1193 height 170
click at [813, 455] on textarea "The speaker provided a comprehensive overview of Mars, highlighting several ide…" at bounding box center [835, 450] width 1193 height 170
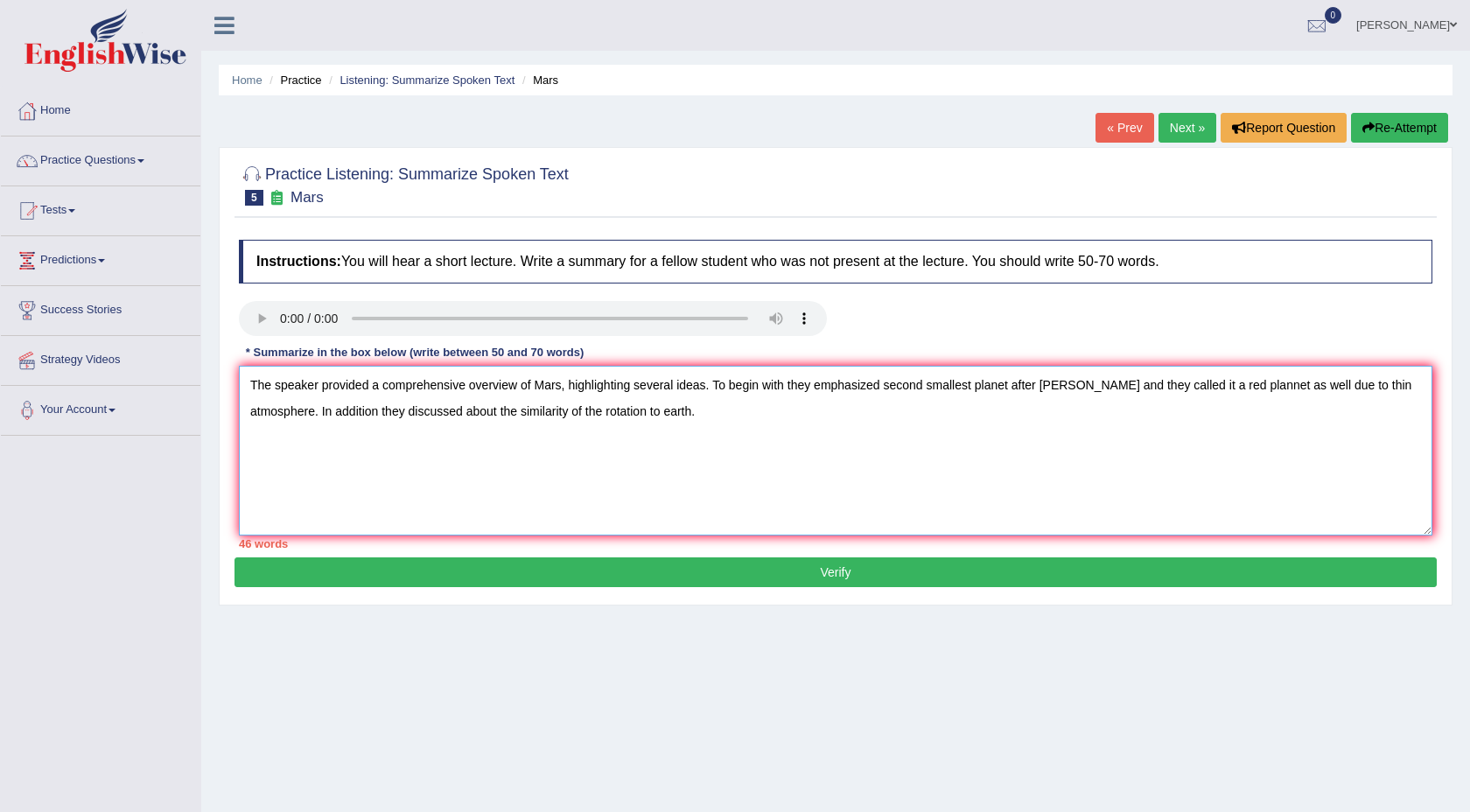
click at [670, 414] on textarea "The speaker provided a comprehensive overview of Mars, highlighting several ide…" at bounding box center [835, 450] width 1193 height 170
click at [733, 416] on textarea "The speaker provided a comprehensive overview of Mars, highlighting several ide…" at bounding box center [835, 450] width 1193 height 170
click at [699, 411] on textarea "The speaker provided a comprehensive overview of Mars, highlighting several ide…" at bounding box center [835, 450] width 1193 height 170
click at [748, 423] on textarea "The speaker provided a comprehensive overview of Mars, highlighting several ide…" at bounding box center [835, 450] width 1193 height 170
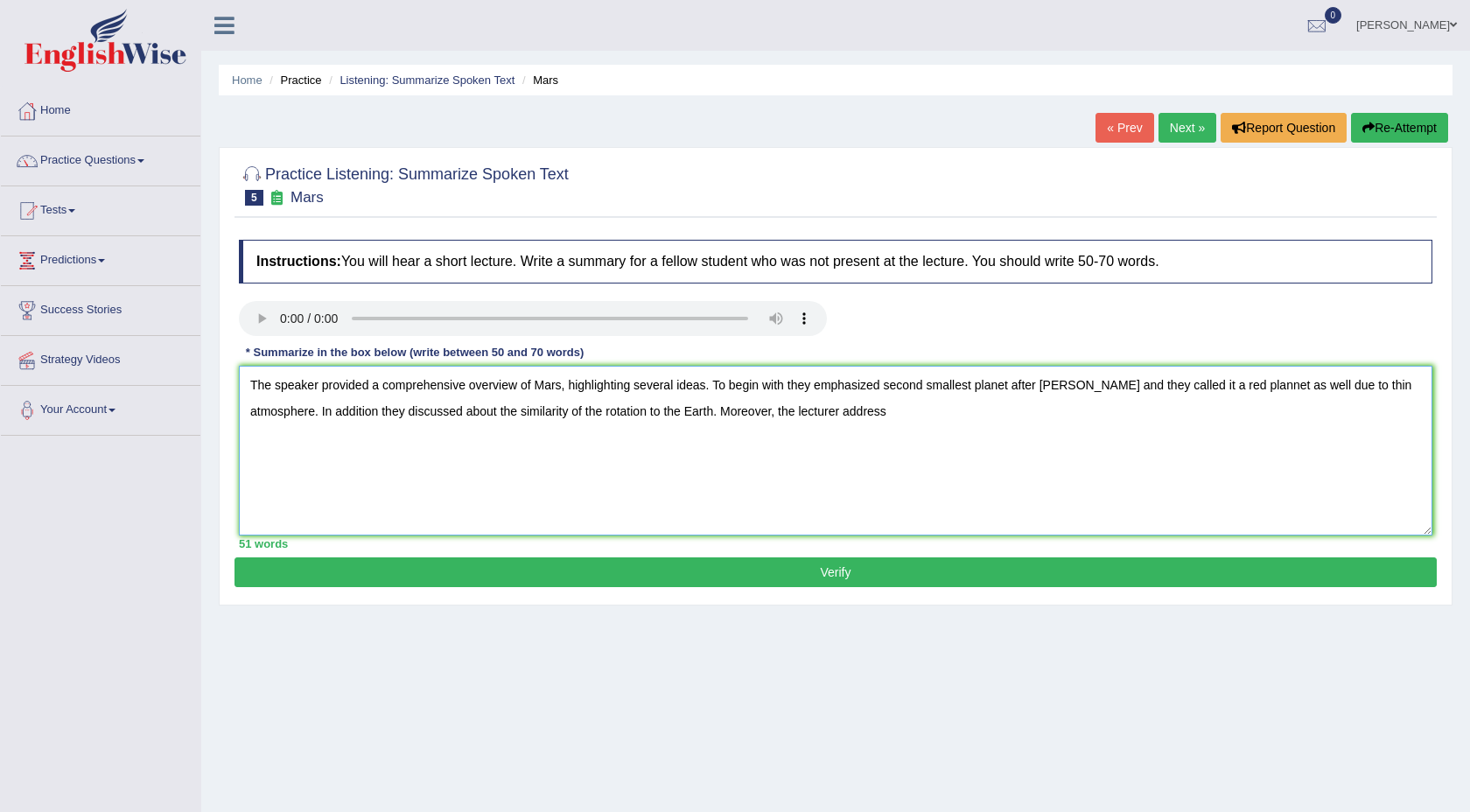
click at [846, 408] on textarea "The speaker provided a comprehensive overview of Mars, highlighting several ide…" at bounding box center [835, 450] width 1193 height 170
click at [915, 412] on textarea "The speaker provided a comprehensive overview of Mars, highlighting several ide…" at bounding box center [835, 450] width 1193 height 170
click at [944, 414] on textarea "The speaker provided a comprehensive overview of Mars, highlighting several ide…" at bounding box center [835, 450] width 1193 height 170
click at [1090, 414] on textarea "The speaker provided a comprehensive overview of Mars, highlighting several ide…" at bounding box center [835, 450] width 1193 height 170
click at [929, 413] on textarea "The speaker provided a comprehensive overview of Mars, highlighting several ide…" at bounding box center [835, 450] width 1193 height 170
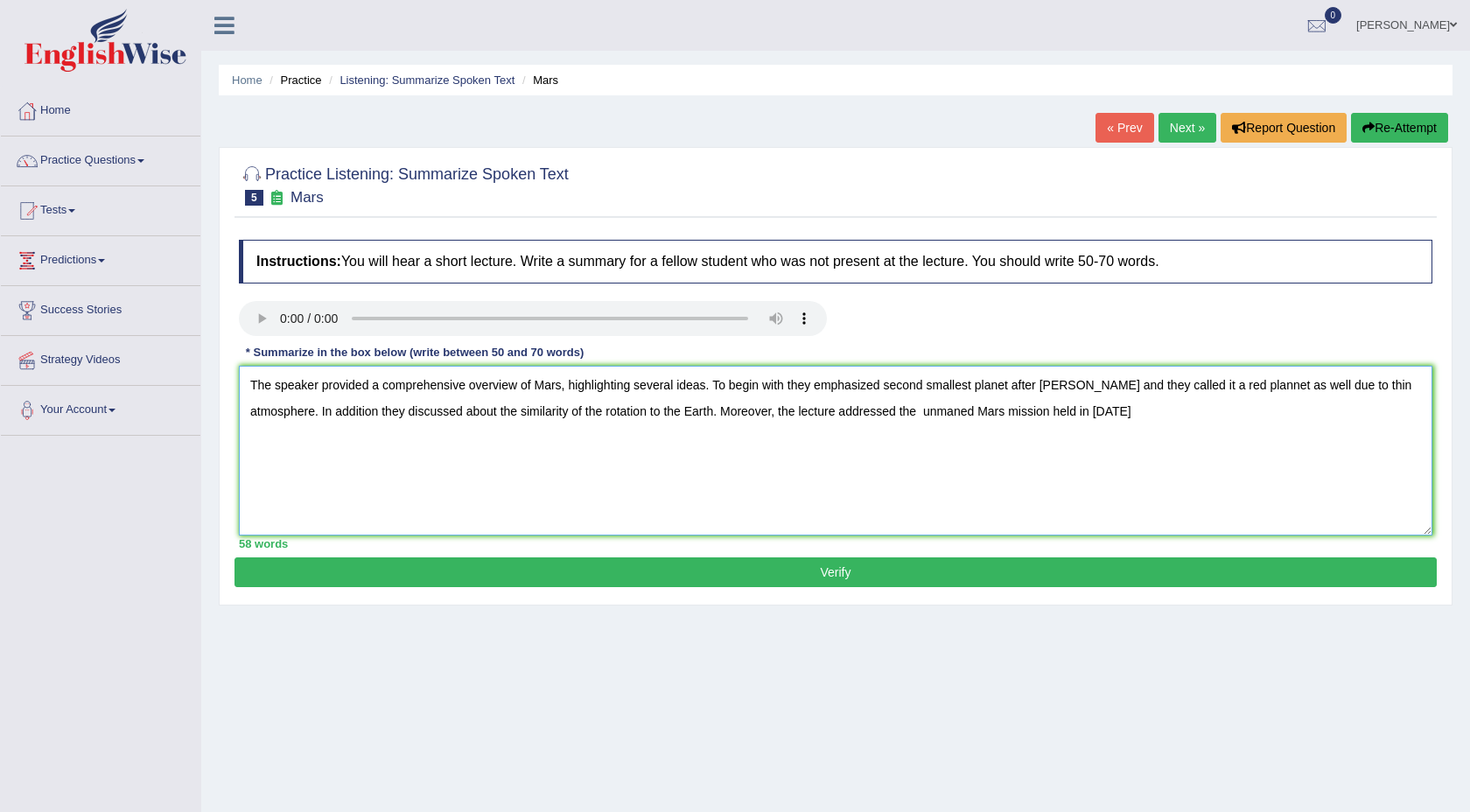
click at [1177, 410] on textarea "The speaker provided a comprehensive overview of Mars, highlighting several ide…" at bounding box center [835, 450] width 1193 height 170
click at [1153, 411] on textarea "The speaker provided a comprehensive overview of Mars, highlighting several ide…" at bounding box center [835, 450] width 1193 height 170
click at [1180, 412] on textarea "The speaker provided a comprehensive overview of Mars, highlighting several ide…" at bounding box center [835, 450] width 1193 height 170
click at [1271, 412] on textarea "The speaker provided a comprehensive overview of Mars, highlighting several ide…" at bounding box center [835, 450] width 1193 height 170
click at [1325, 418] on textarea "The speaker provided a comprehensive overview of Mars, highlighting several ide…" at bounding box center [835, 450] width 1193 height 170
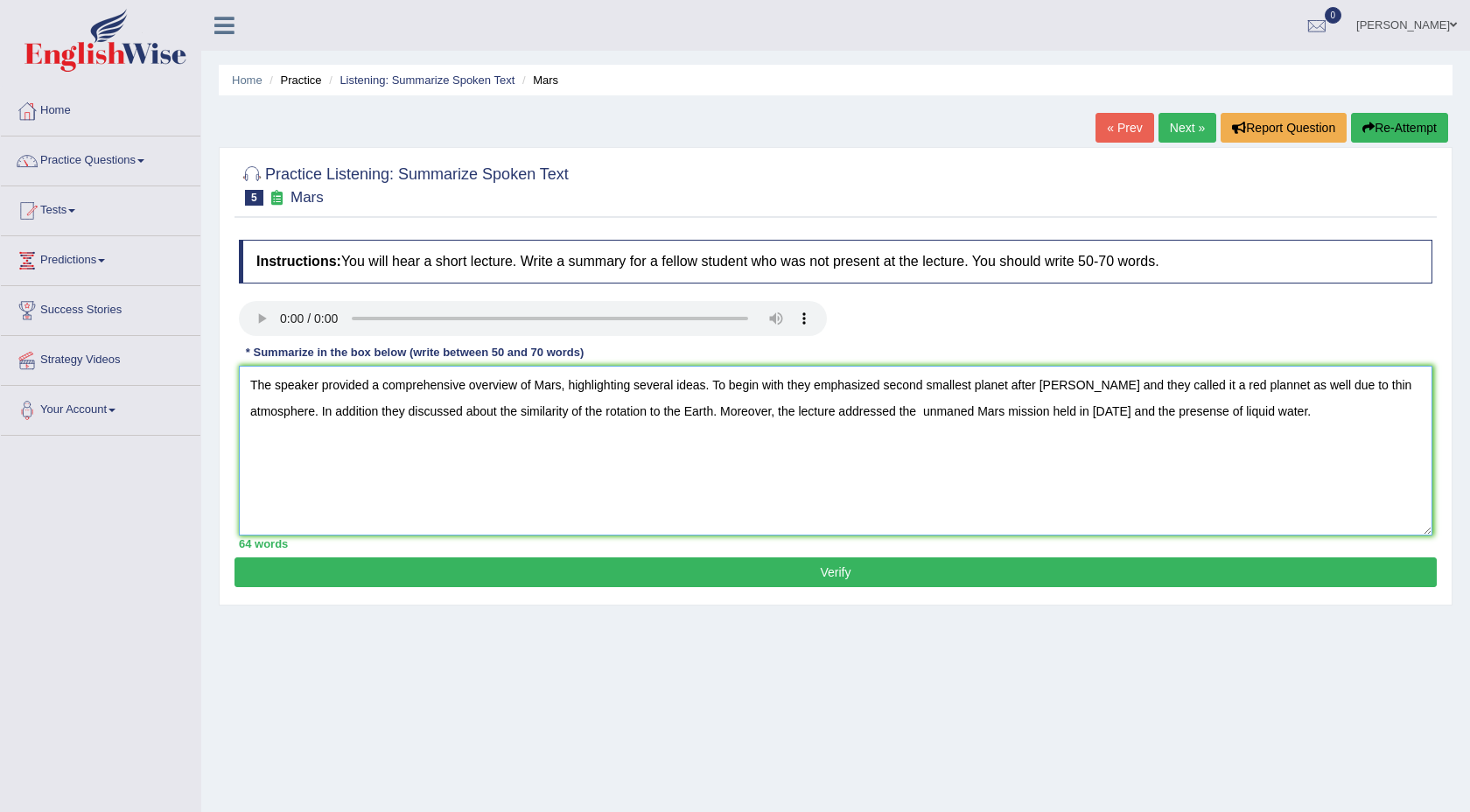
click at [930, 415] on textarea "The speaker provided a comprehensive overview of Mars, highlighting several ide…" at bounding box center [835, 450] width 1193 height 170
type textarea "The speaker provided a comprehensive overview of Mars, highlighting several ide…"
click at [467, 573] on button "Verify" at bounding box center [835, 571] width 1202 height 30
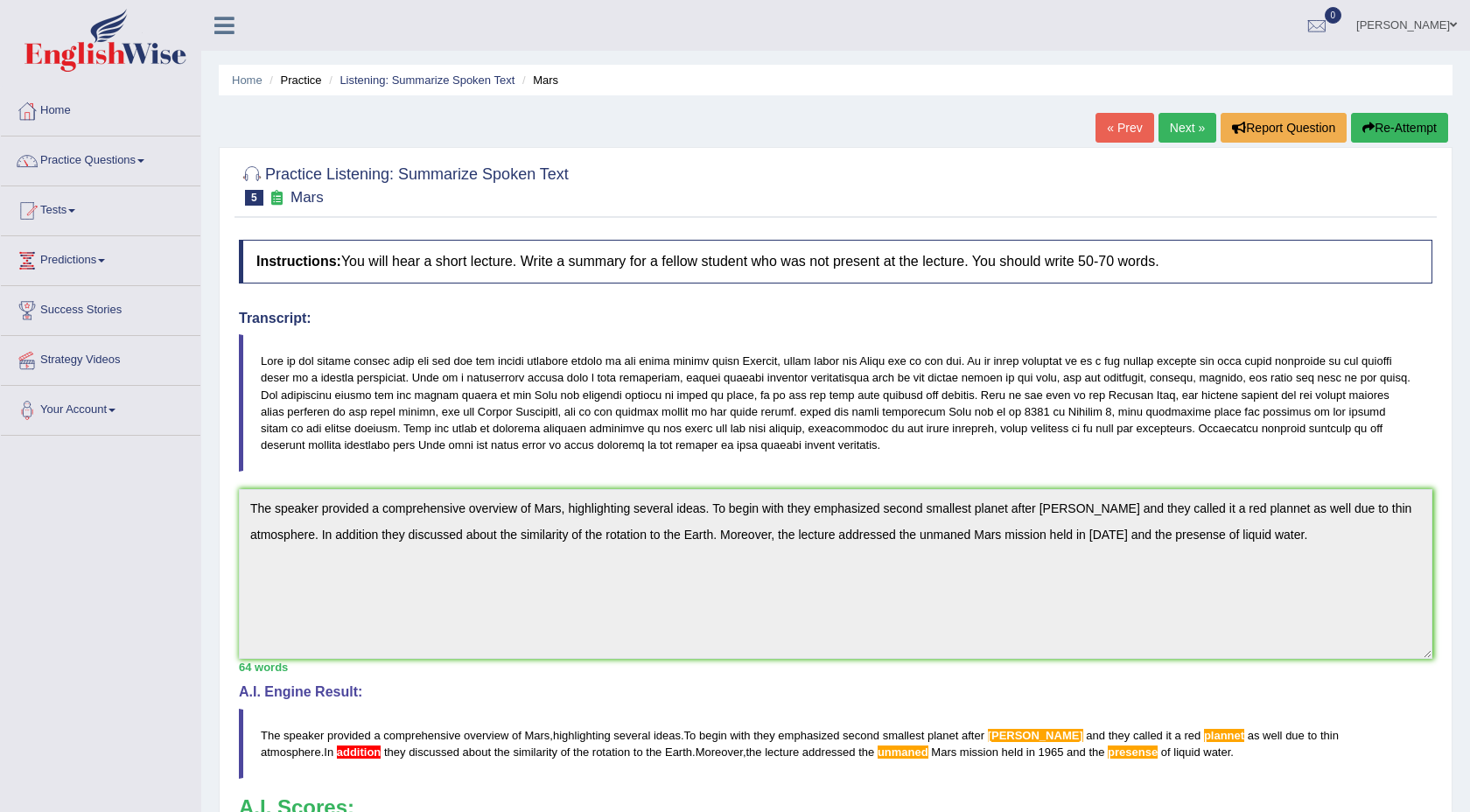
click at [1173, 136] on link "Next »" at bounding box center [1187, 128] width 58 height 30
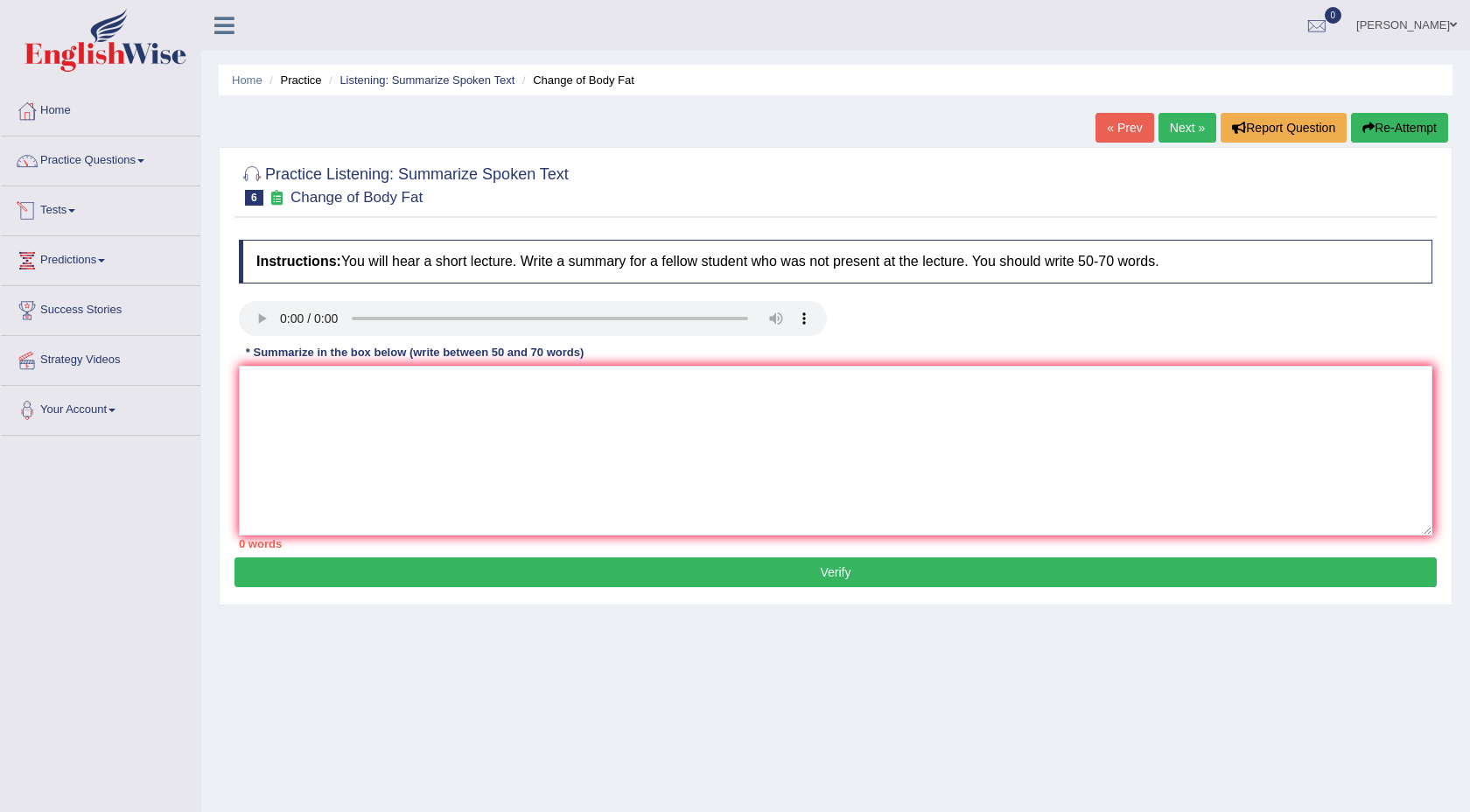
click at [75, 209] on span at bounding box center [71, 211] width 7 height 4
click at [115, 251] on link "Take Practice Sectional Test" at bounding box center [114, 251] width 163 height 32
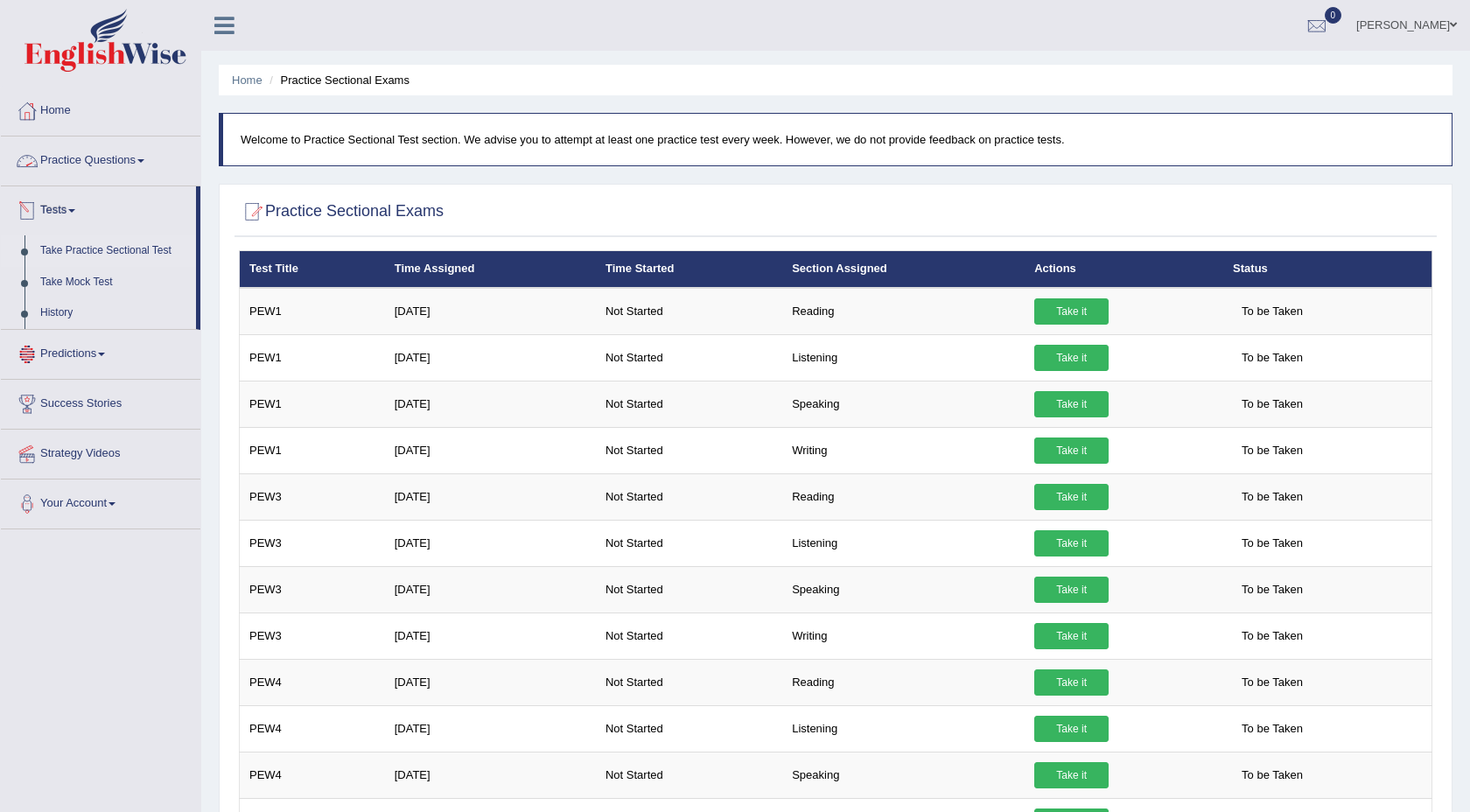
click at [97, 171] on link "Practice Questions" at bounding box center [101, 158] width 200 height 44
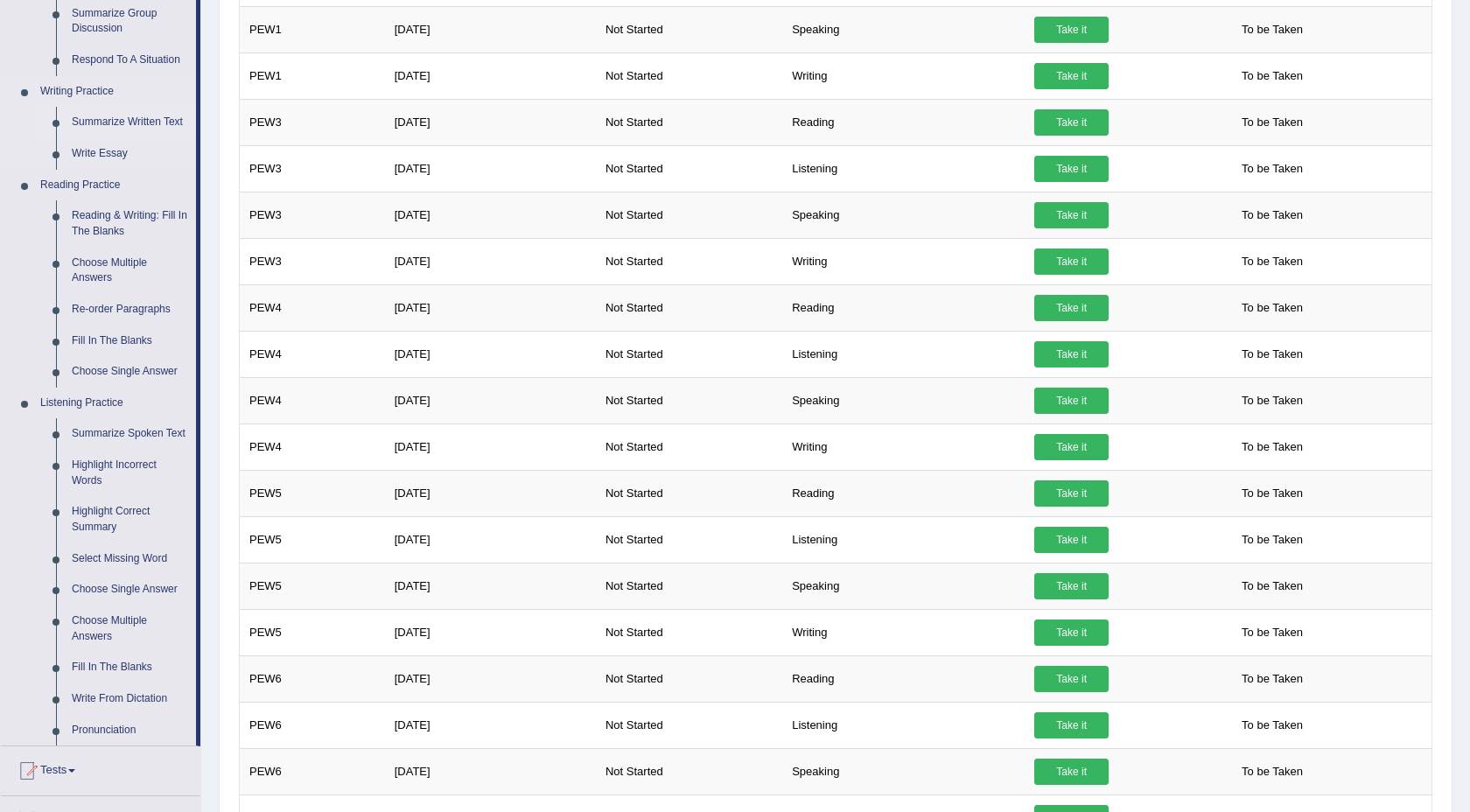
scroll to position [379, 0]
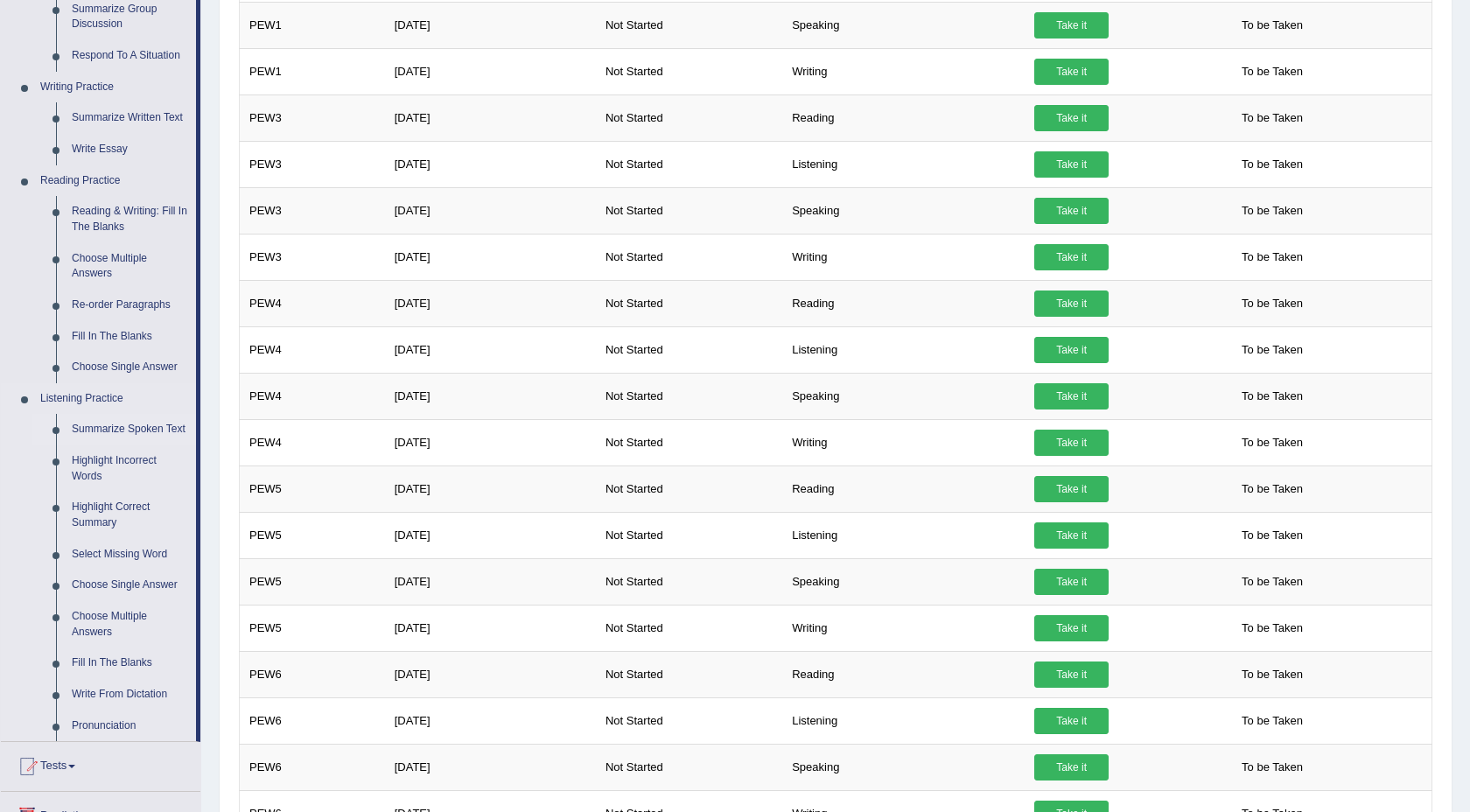
click at [131, 431] on link "Summarize Spoken Text" at bounding box center [131, 429] width 133 height 32
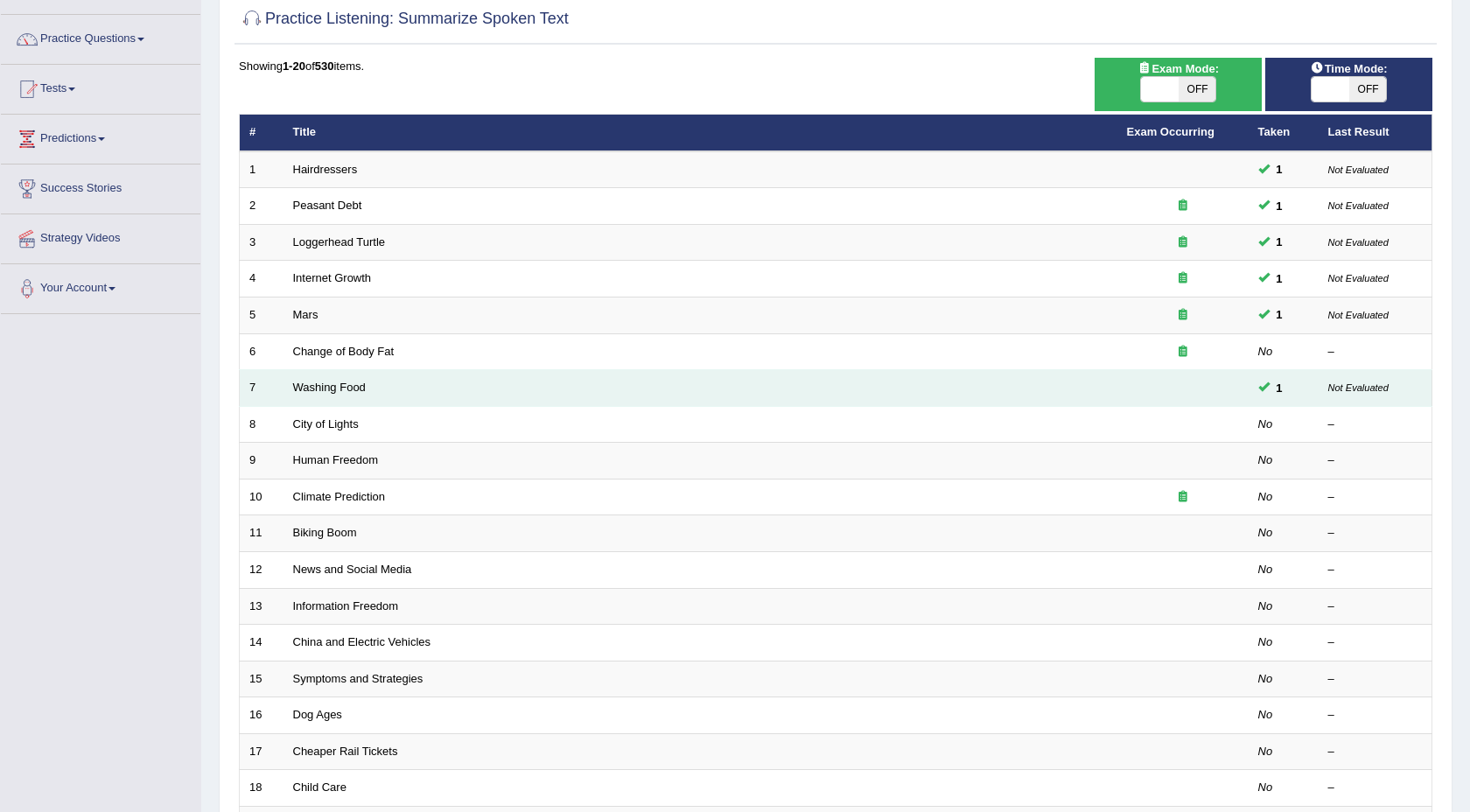
scroll to position [123, 0]
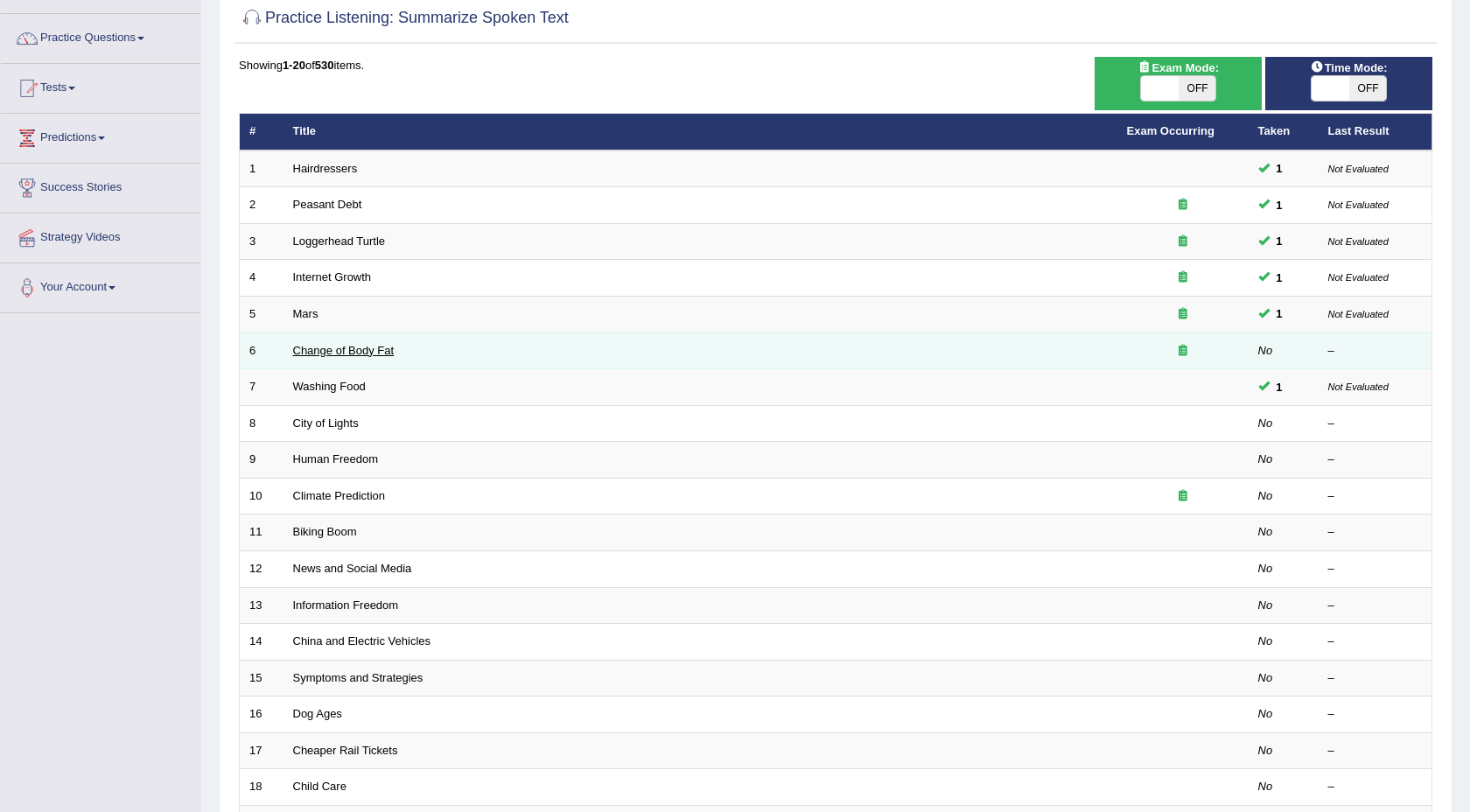
click at [371, 349] on link "Change of Body Fat" at bounding box center [344, 350] width 102 height 13
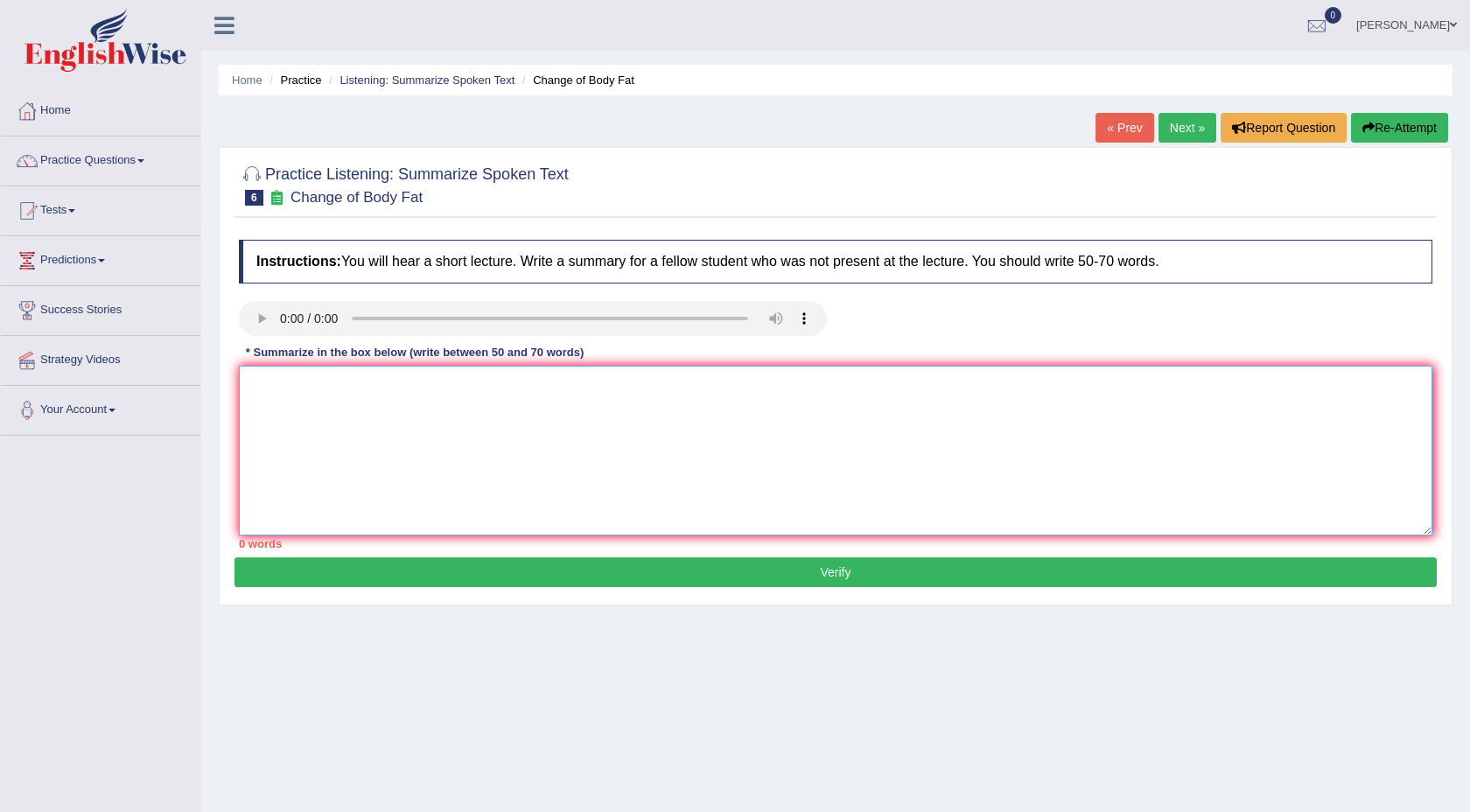
click at [294, 379] on textarea at bounding box center [835, 450] width 1193 height 170
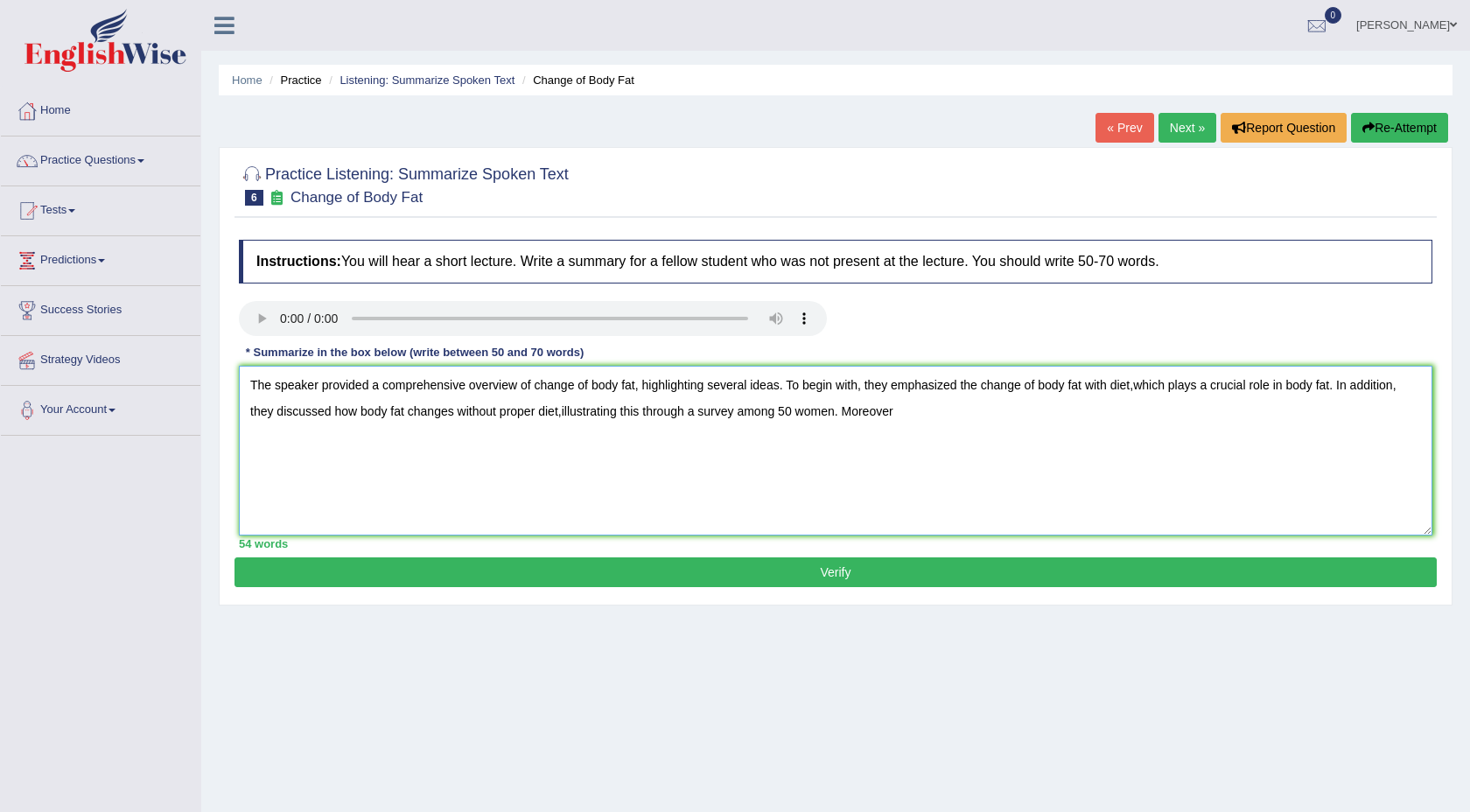
type textarea "The speaker provided a comprehensive overview of change of body fat, highlighti…"
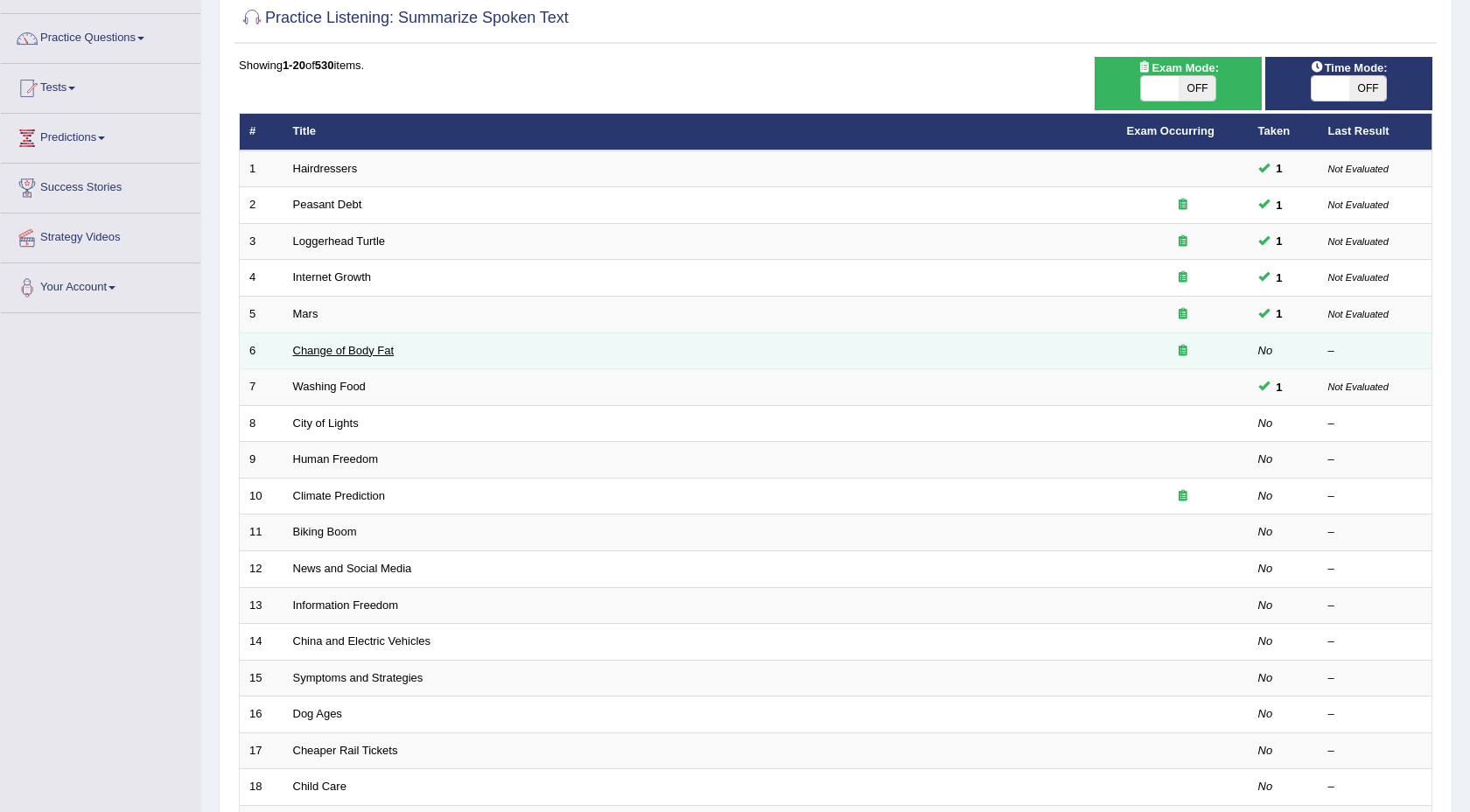
click at [375, 348] on link "Change of Body Fat" at bounding box center [344, 350] width 102 height 13
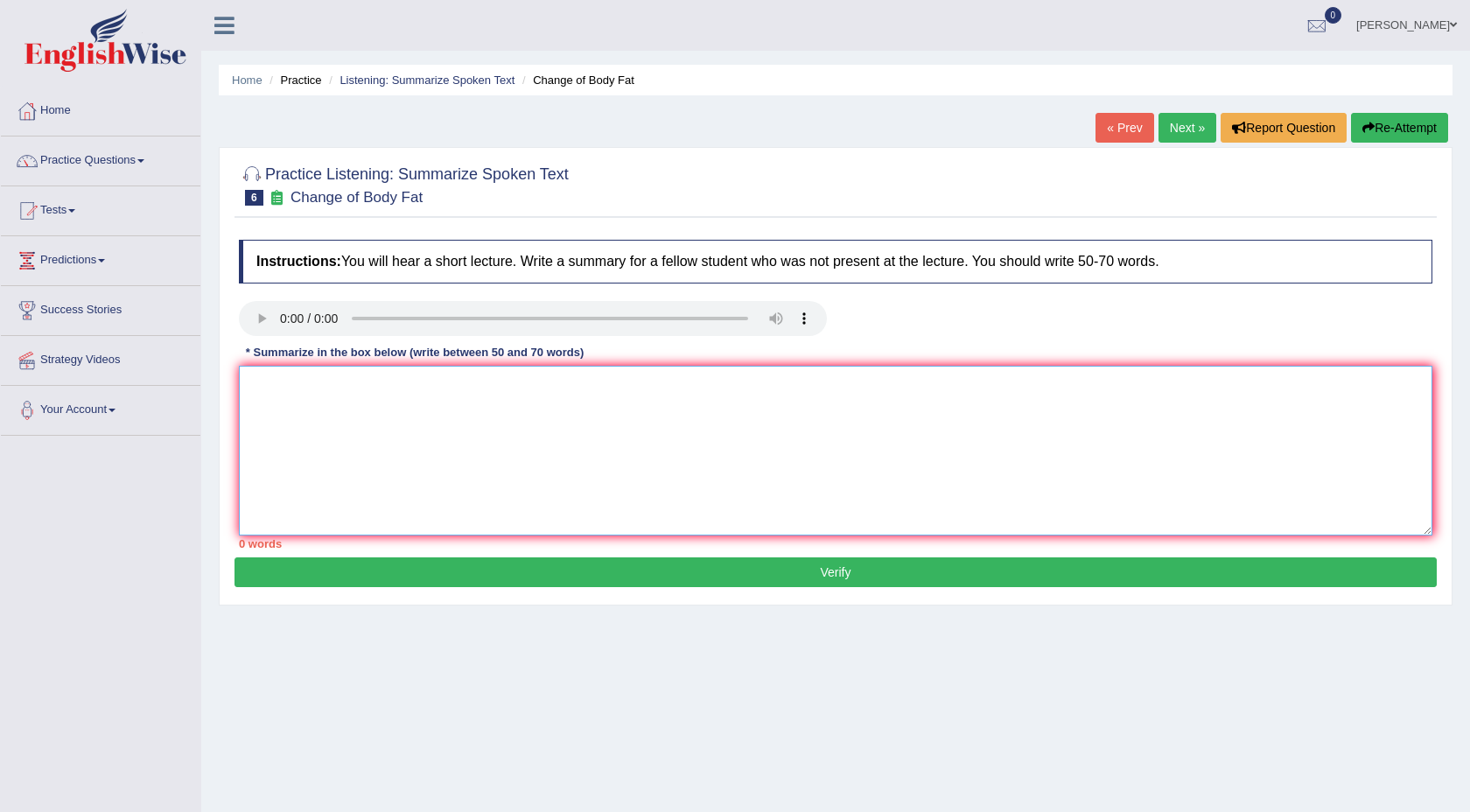
click at [350, 396] on textarea at bounding box center [835, 450] width 1193 height 170
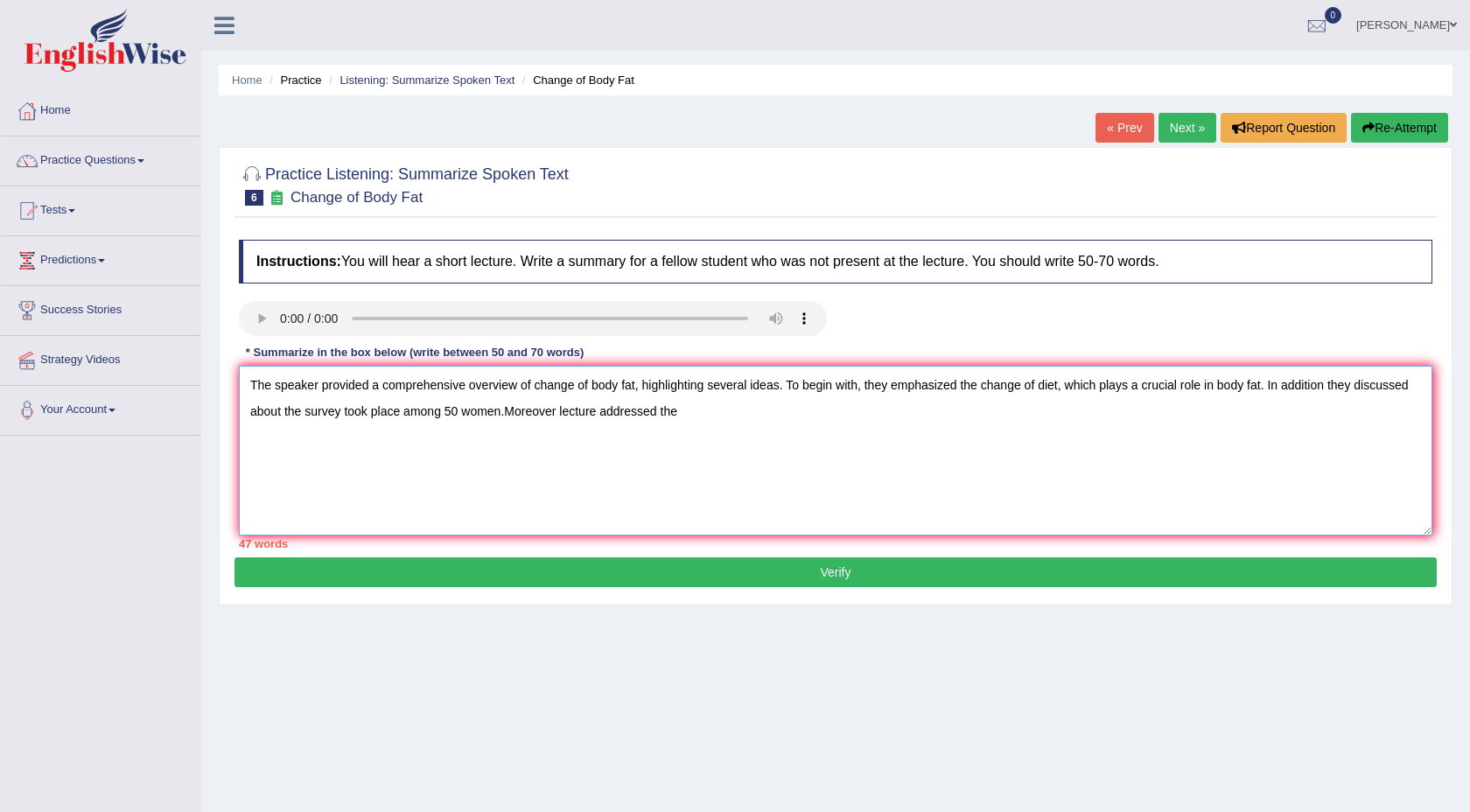
click at [466, 412] on textarea "The speaker provided a comprehensive overview of change of body fat, highlighti…" at bounding box center [835, 450] width 1193 height 170
click at [689, 418] on textarea "The speaker provided a comprehensive overview of change of body fat, highlighti…" at bounding box center [835, 450] width 1193 height 170
click at [727, 417] on textarea "The speaker provided a comprehensive overview of change of body fat, highlighti…" at bounding box center [835, 450] width 1193 height 170
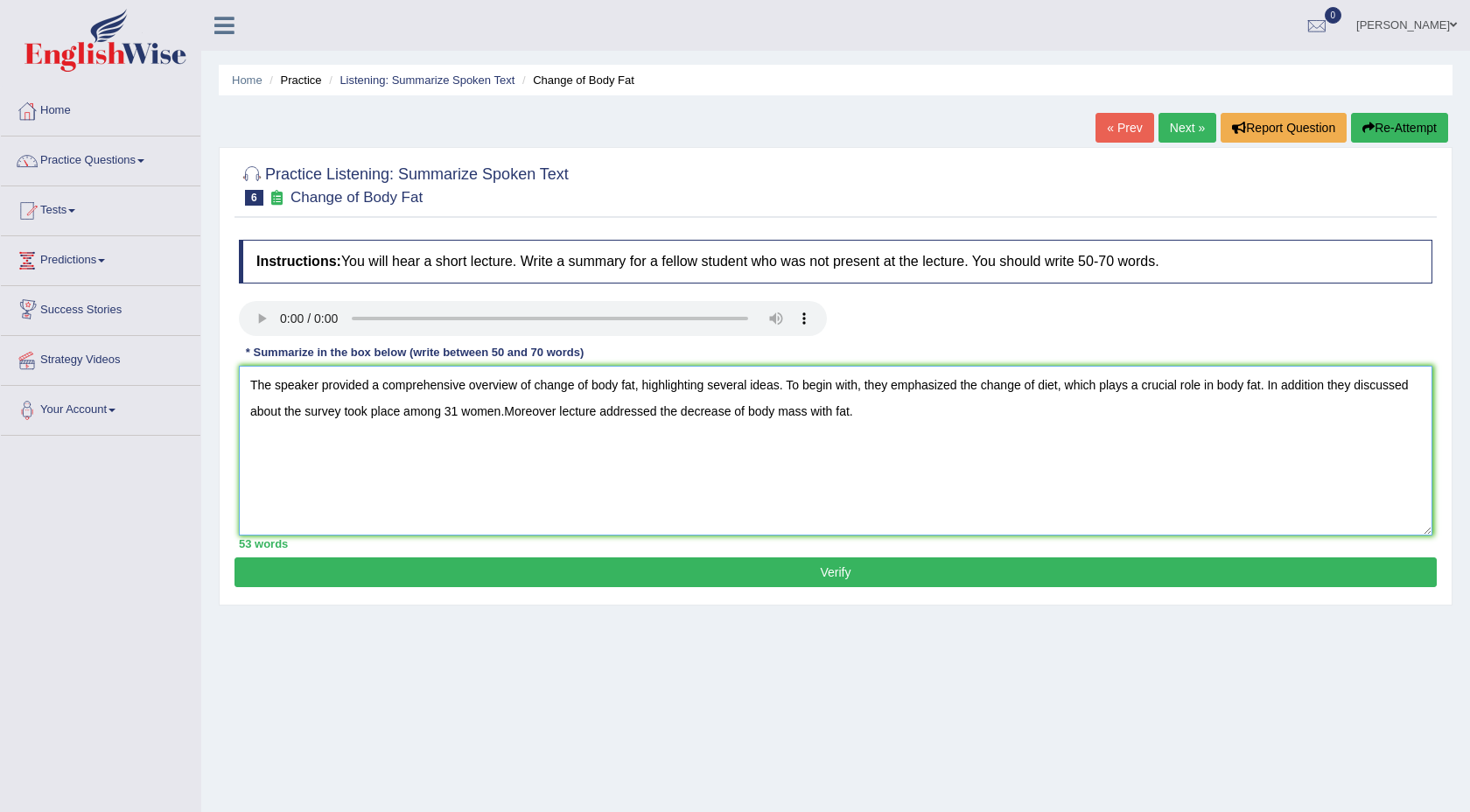
type textarea "The speaker provided a comprehensive overview of change of body fat, highlighti…"
click at [711, 580] on button "Verify" at bounding box center [835, 571] width 1202 height 30
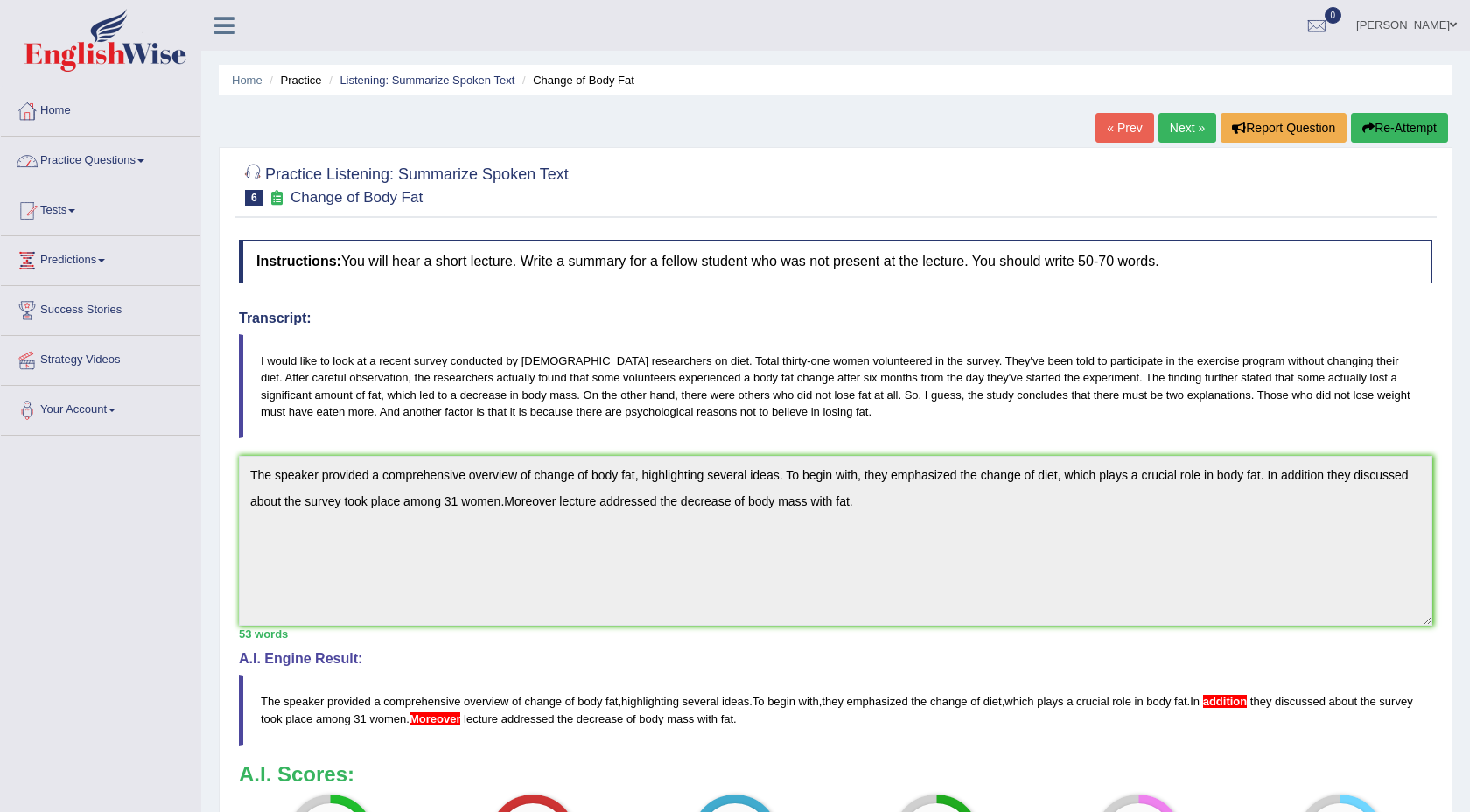
click at [108, 172] on link "Practice Questions" at bounding box center [101, 158] width 200 height 44
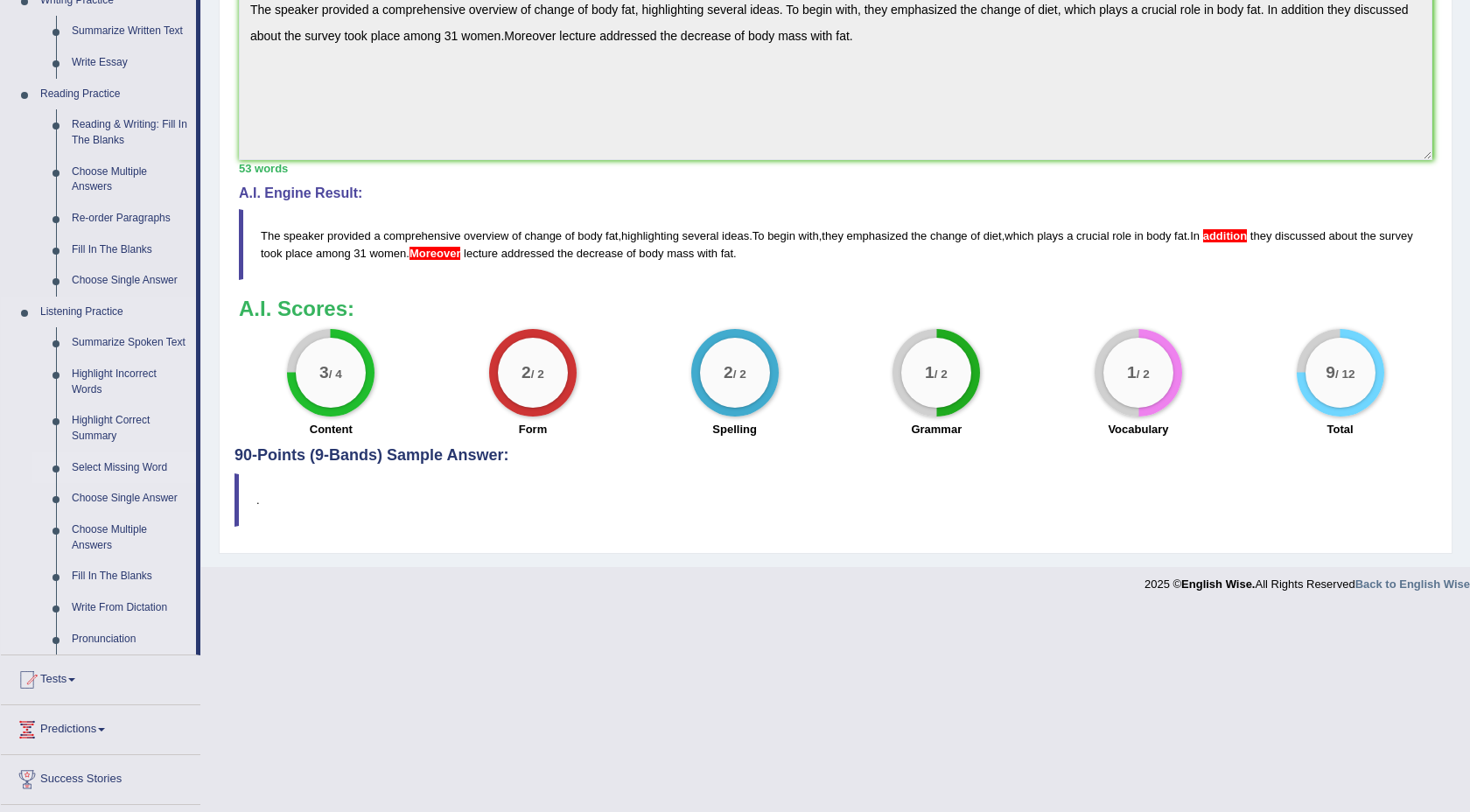
scroll to position [502, 0]
